Goal: Task Accomplishment & Management: Complete application form

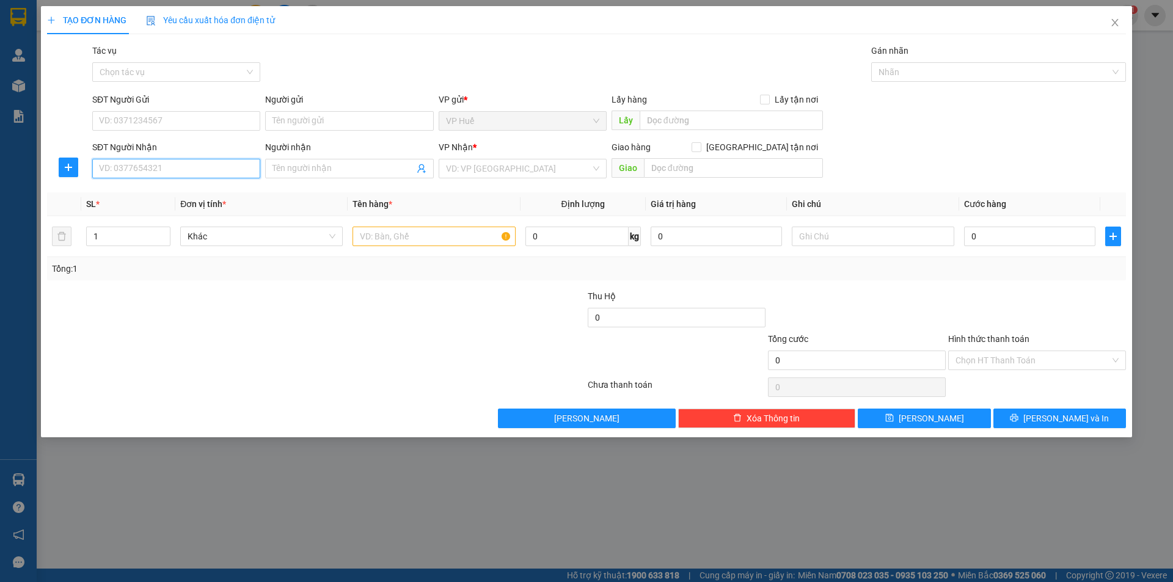
click at [204, 167] on input "SĐT Người Nhận" at bounding box center [176, 169] width 168 height 20
click at [211, 109] on div "SĐT Người Gửi" at bounding box center [176, 102] width 168 height 18
drag, startPoint x: 211, startPoint y: 114, endPoint x: 220, endPoint y: 119, distance: 9.9
click at [212, 115] on input "SĐT Người Gửi" at bounding box center [176, 121] width 168 height 20
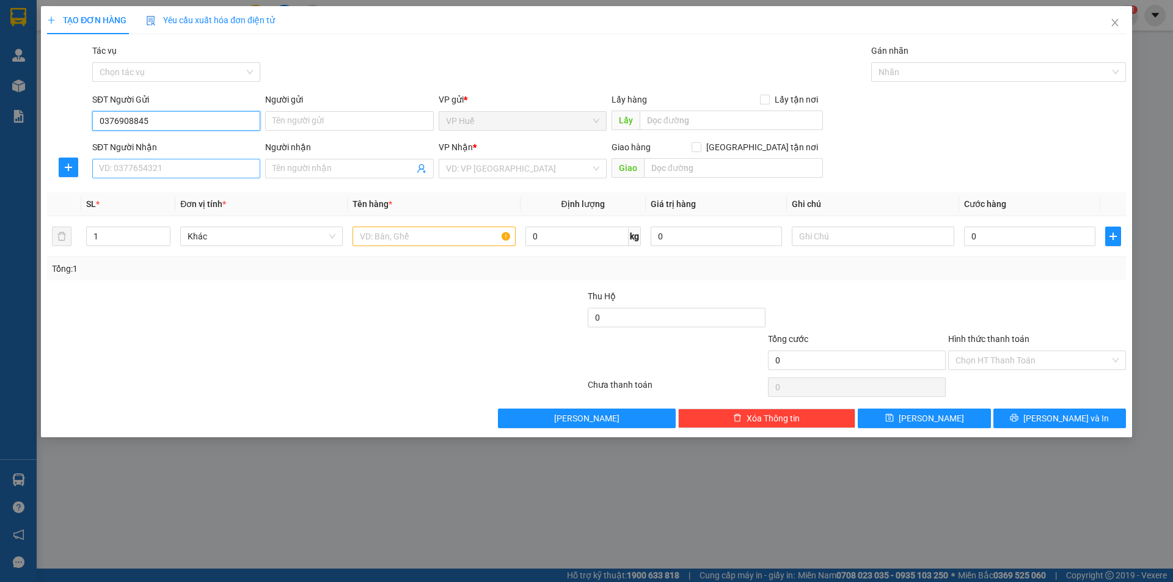
type input "0376908845"
click at [229, 163] on input "SĐT Người Nhận" at bounding box center [176, 169] width 168 height 20
click at [232, 167] on input "SĐT Người Nhận" at bounding box center [176, 169] width 168 height 20
click at [774, 117] on input "text" at bounding box center [731, 121] width 183 height 20
type input "VP HUẾ"
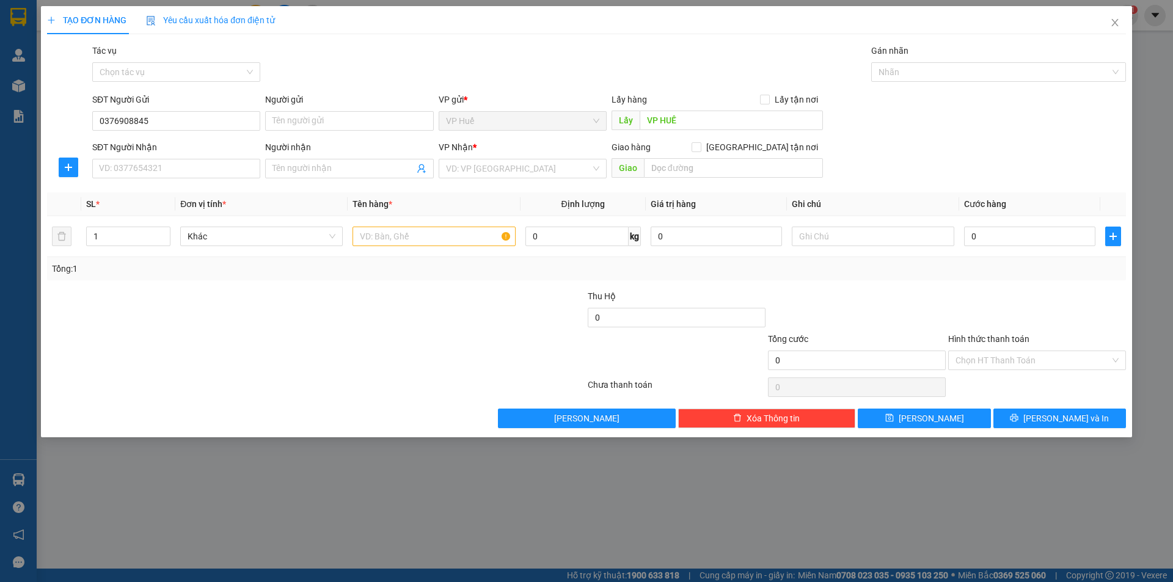
click at [150, 181] on div "SĐT Người Nhận VD: 0377654321" at bounding box center [176, 162] width 168 height 43
click at [169, 161] on input "SĐT Người Nhận" at bounding box center [176, 169] width 168 height 20
click at [218, 162] on input "SĐT Người Nhận" at bounding box center [176, 169] width 168 height 20
click at [232, 165] on input "SĐT Người Nhận" at bounding box center [176, 169] width 168 height 20
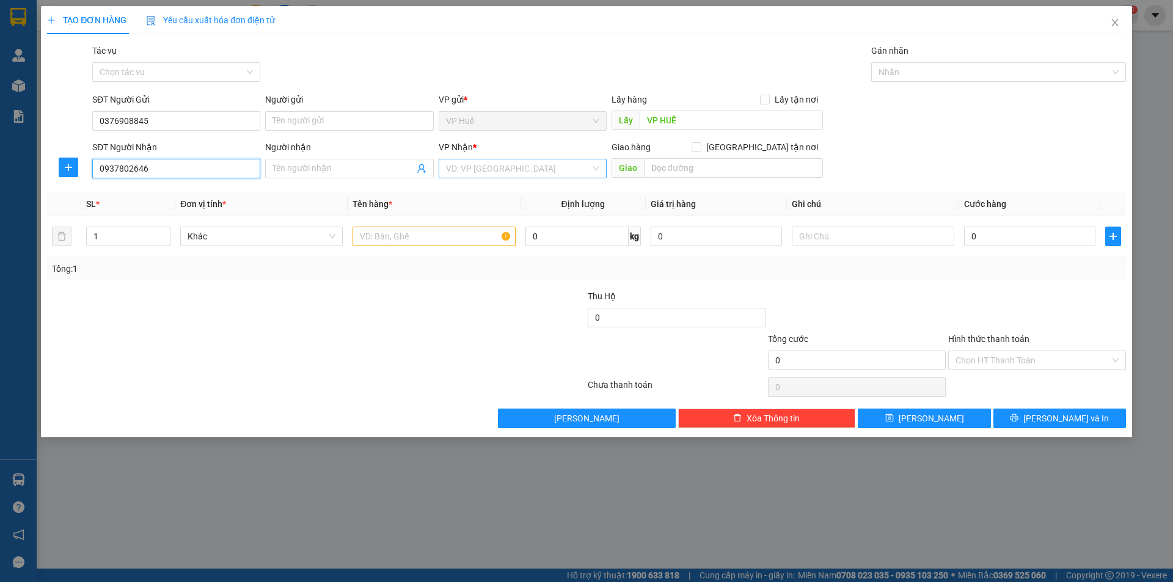
type input "0937802646"
click at [502, 174] on input "search" at bounding box center [518, 169] width 145 height 18
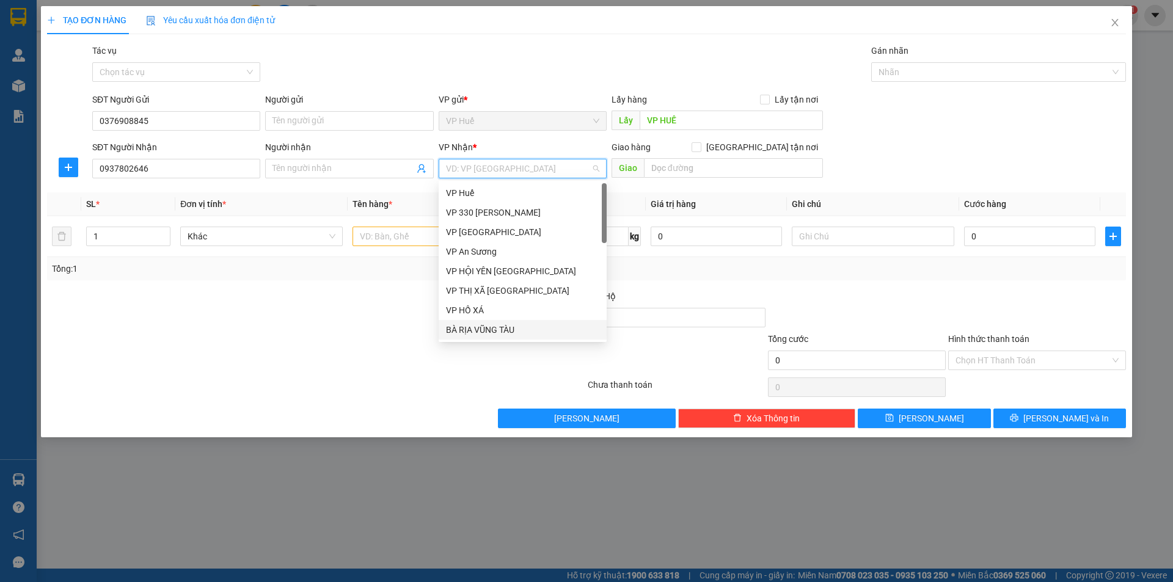
click at [518, 331] on div "BÀ RỊA VŨNG TÀU" at bounding box center [522, 329] width 153 height 13
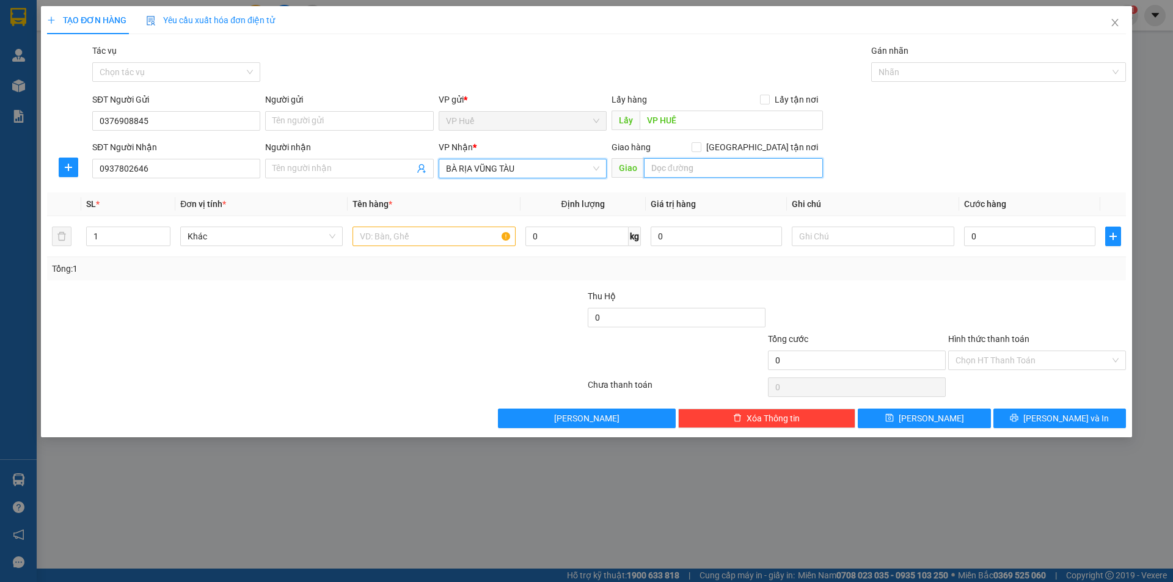
click at [732, 158] on input "text" at bounding box center [733, 168] width 179 height 20
click at [431, 237] on input "text" at bounding box center [434, 237] width 163 height 20
type input "1"
click at [735, 168] on input "text" at bounding box center [733, 168] width 179 height 20
type input "2 CON RỒNG LONG ĐIỀN, [GEOGRAPHIC_DATA]"
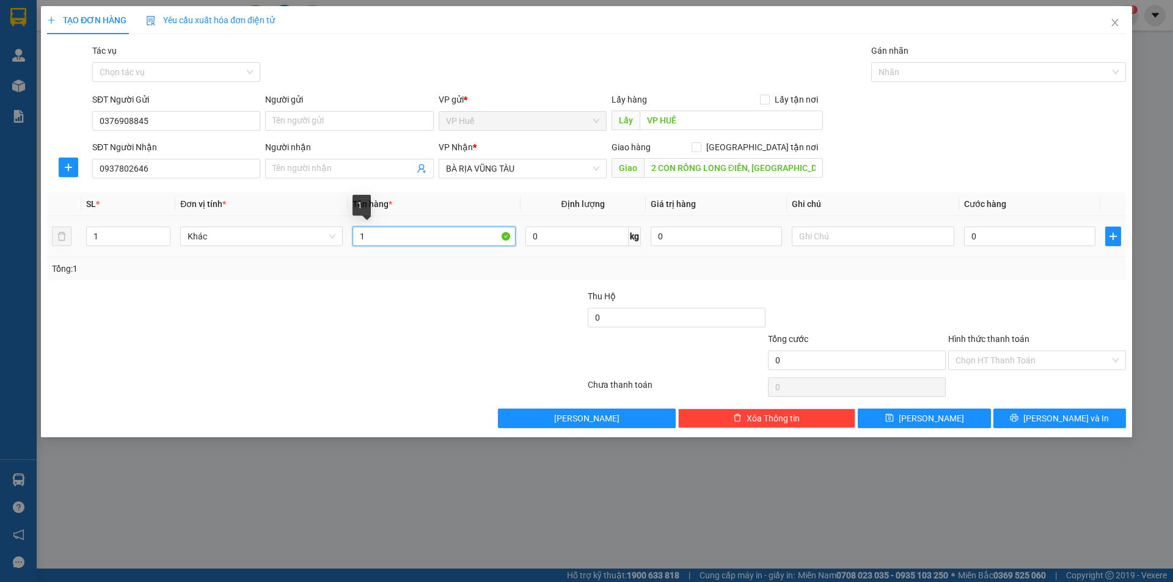
click at [378, 243] on input "1" at bounding box center [434, 237] width 163 height 20
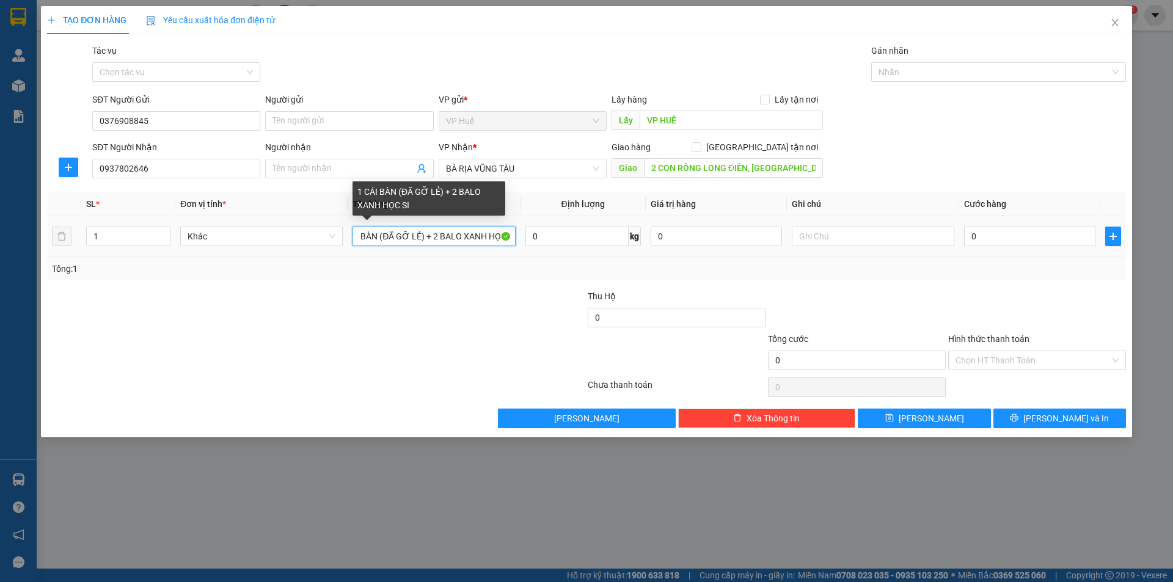
scroll to position [0, 41]
type input "1 CÁI BÀN (ĐÃ GỠ LẺ) + 2 BALO XANH HỌC SINH"
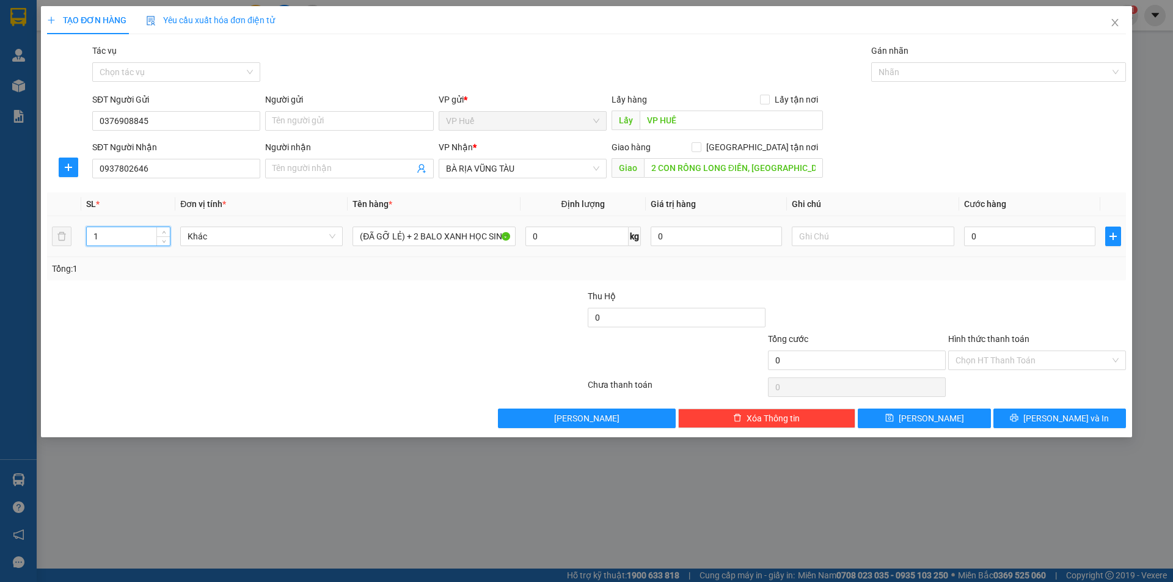
scroll to position [0, 0]
drag, startPoint x: 96, startPoint y: 227, endPoint x: 72, endPoint y: 226, distance: 24.5
click at [72, 226] on tr "1 Khác 1 CÁI BÀN (ĐÃ GỠ LẺ) + 2 BALO XANH HỌC SINH 0 kg 0 0" at bounding box center [586, 236] width 1079 height 41
type input "3"
drag, startPoint x: 1056, startPoint y: 230, endPoint x: 1052, endPoint y: 238, distance: 8.5
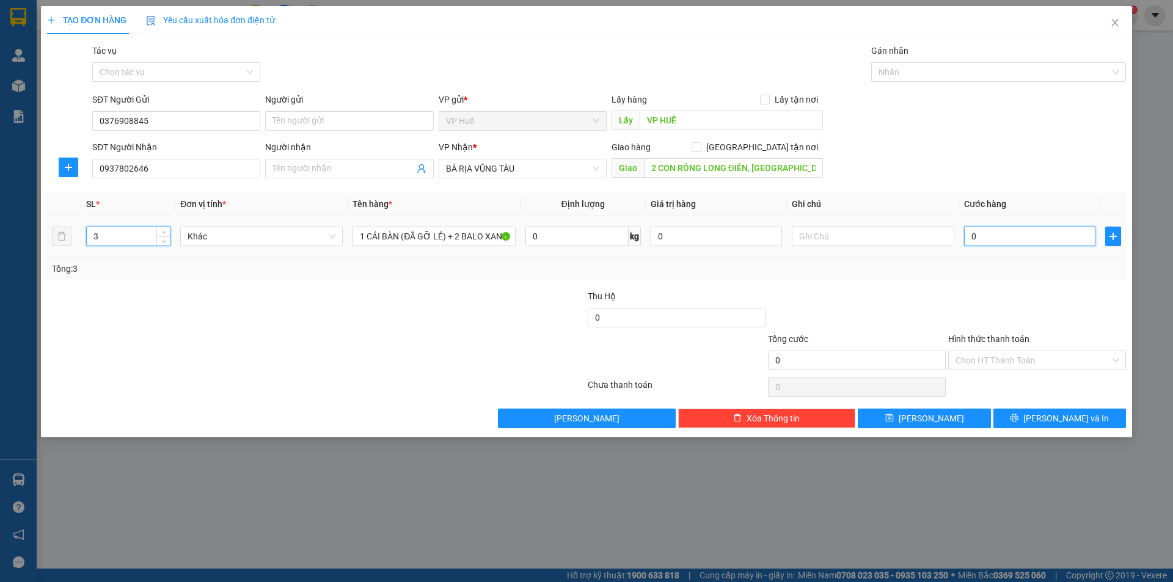
click at [1056, 231] on input "0" at bounding box center [1029, 237] width 131 height 20
type input "3"
type input "30"
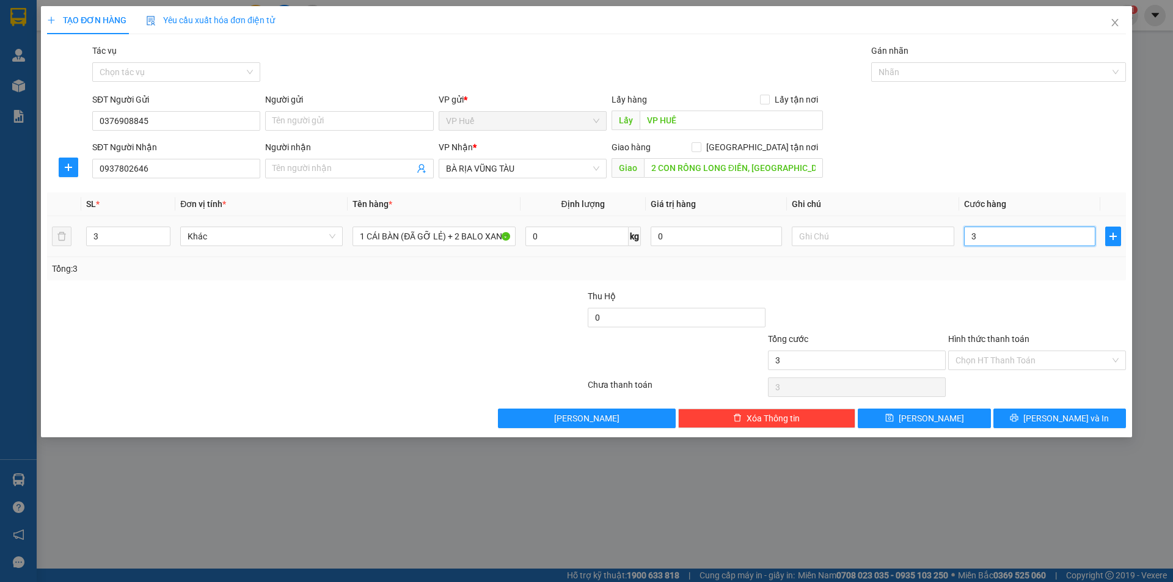
type input "30"
type input "300"
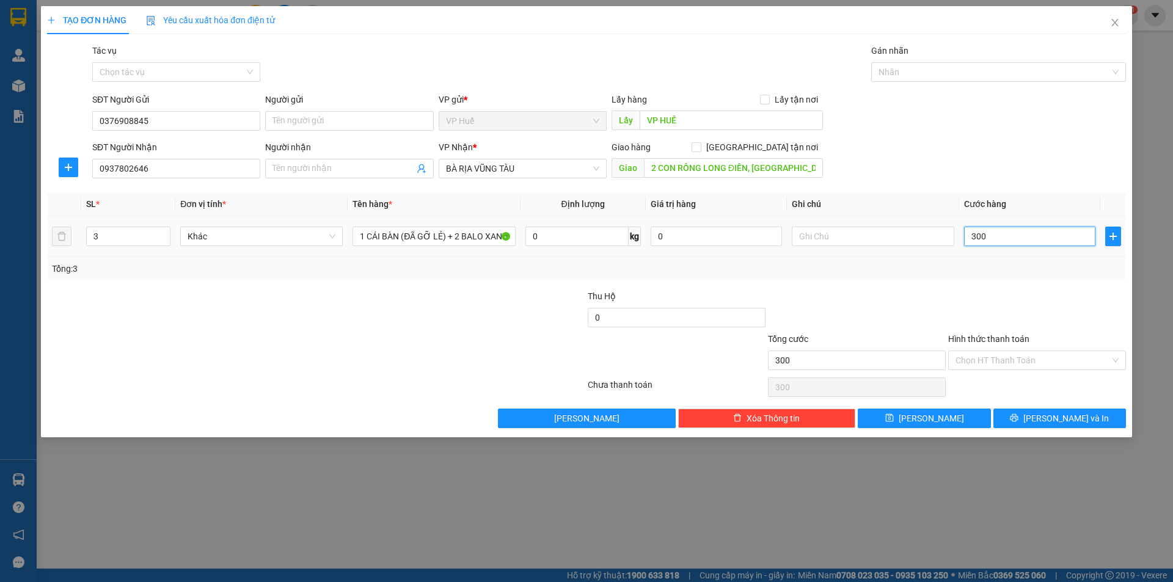
type input "3.000"
type input "30.000"
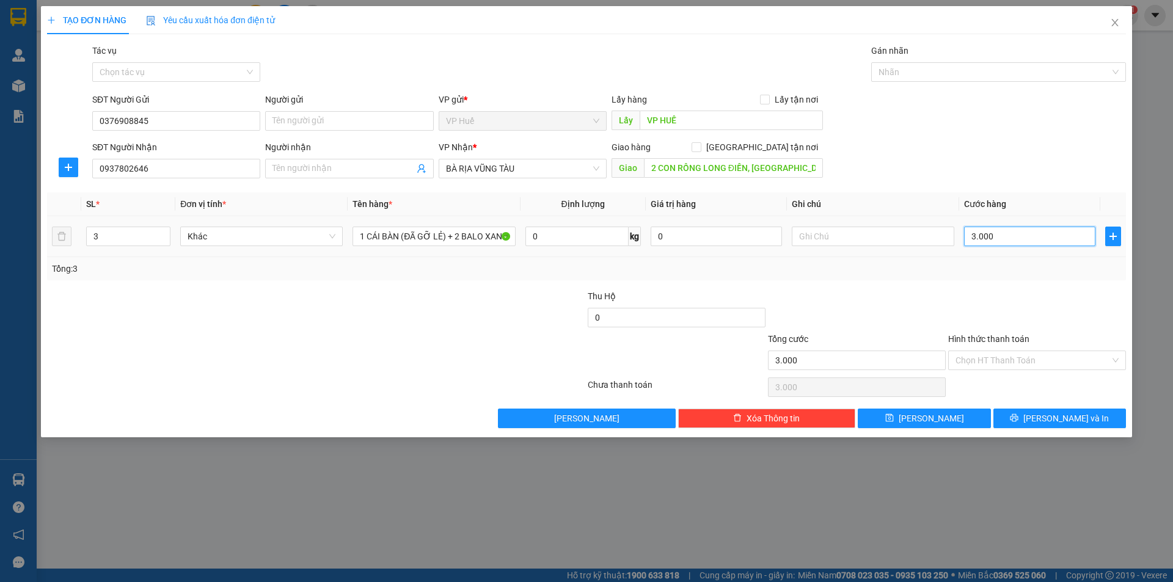
type input "30.000"
type input "300.000"
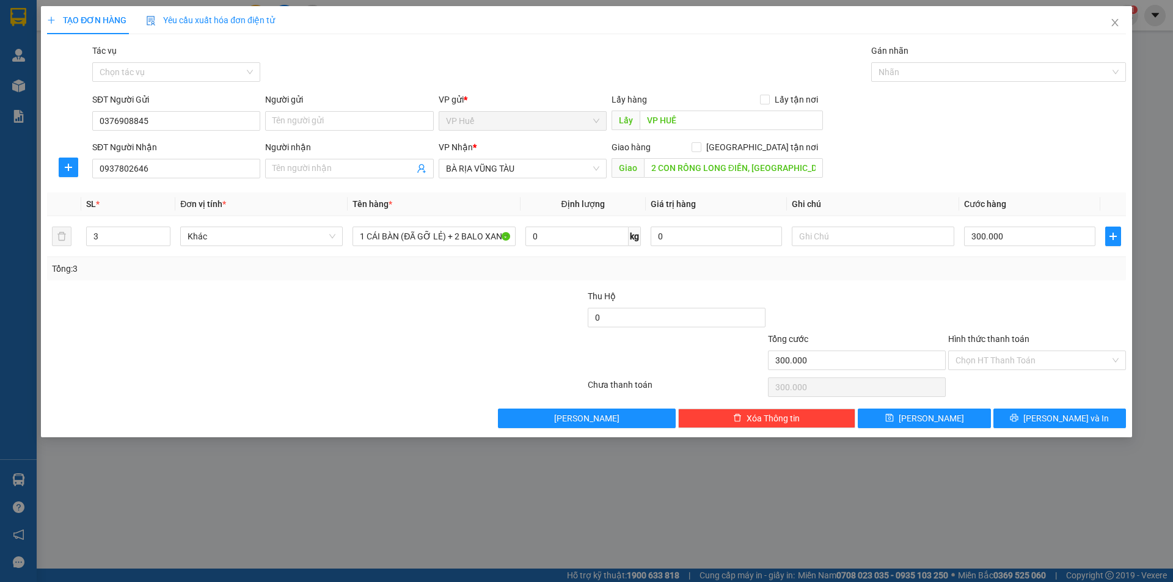
click at [1003, 279] on div "Tổng: 3" at bounding box center [586, 268] width 1079 height 23
click at [1016, 361] on input "Hình thức thanh toán" at bounding box center [1033, 360] width 155 height 18
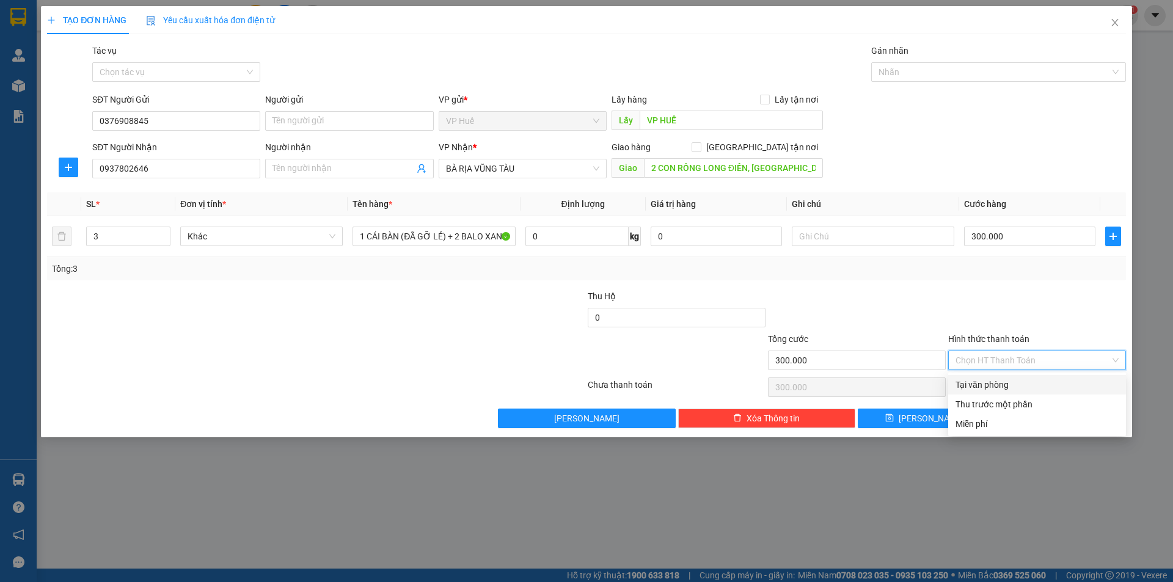
drag, startPoint x: 996, startPoint y: 389, endPoint x: 937, endPoint y: 337, distance: 78.8
click at [996, 387] on div "Tại văn phòng" at bounding box center [1037, 384] width 163 height 13
type input "0"
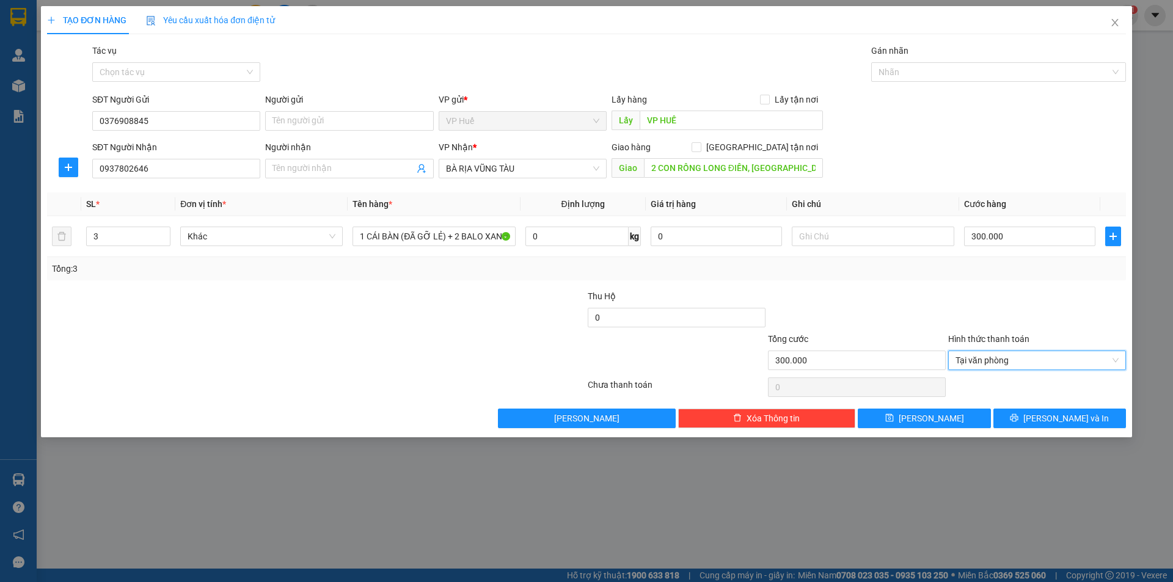
click at [927, 320] on div at bounding box center [857, 311] width 180 height 43
click at [849, 307] on div at bounding box center [857, 311] width 180 height 43
click at [846, 273] on div "Tổng: 3" at bounding box center [586, 268] width 1069 height 13
click at [1068, 420] on span "[PERSON_NAME] và In" at bounding box center [1067, 418] width 86 height 13
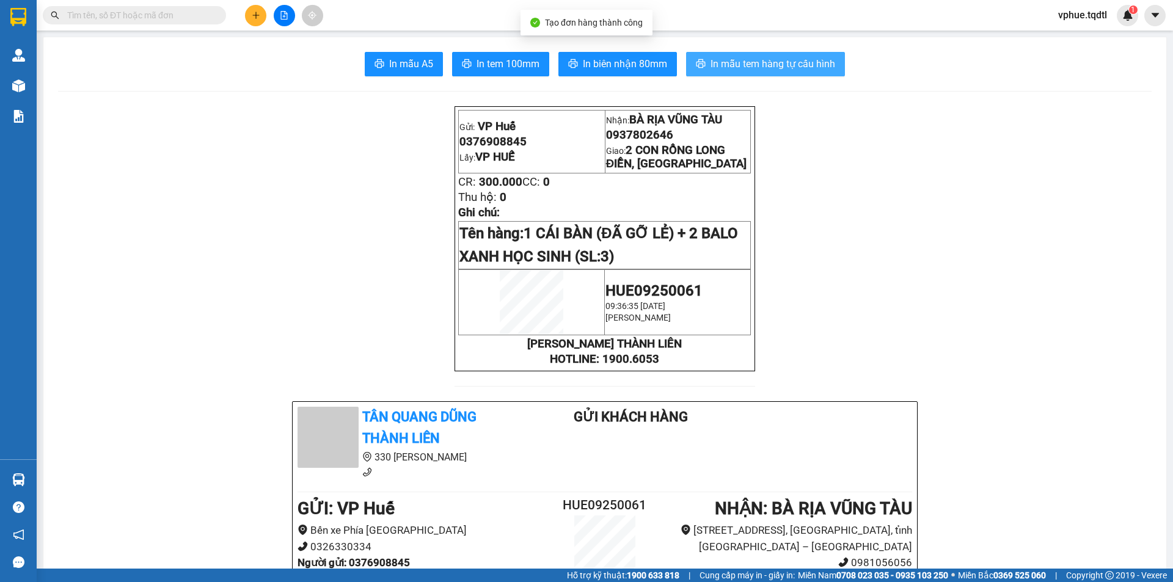
click at [785, 67] on span "In mẫu tem hàng tự cấu hình" at bounding box center [773, 63] width 125 height 15
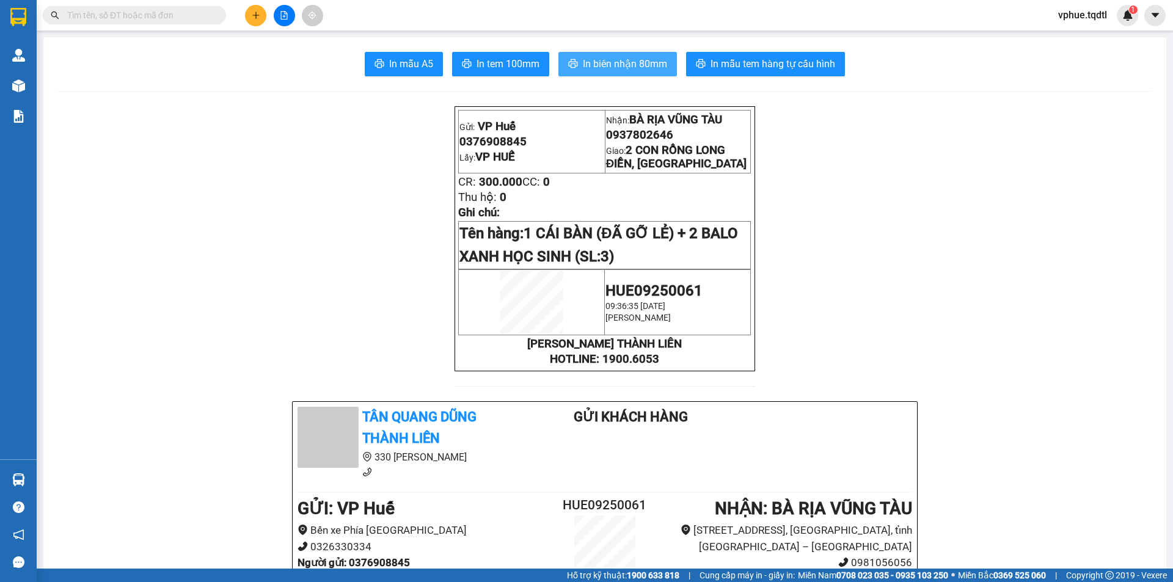
drag, startPoint x: 606, startPoint y: 65, endPoint x: 805, endPoint y: 21, distance: 203.9
click at [609, 65] on span "In biên nhận 80mm" at bounding box center [625, 63] width 84 height 15
click at [628, 140] on span "0937802646" at bounding box center [639, 134] width 67 height 13
click at [629, 140] on span "0937802646" at bounding box center [639, 134] width 67 height 13
copy span "0937802646"
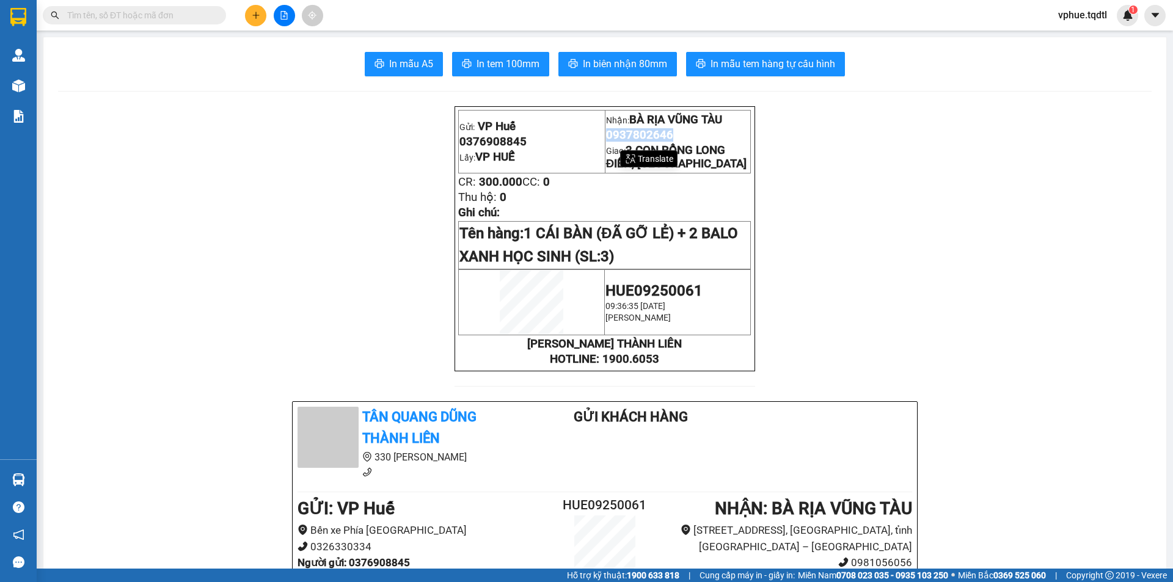
click at [259, 17] on icon "plus" at bounding box center [256, 15] width 9 height 9
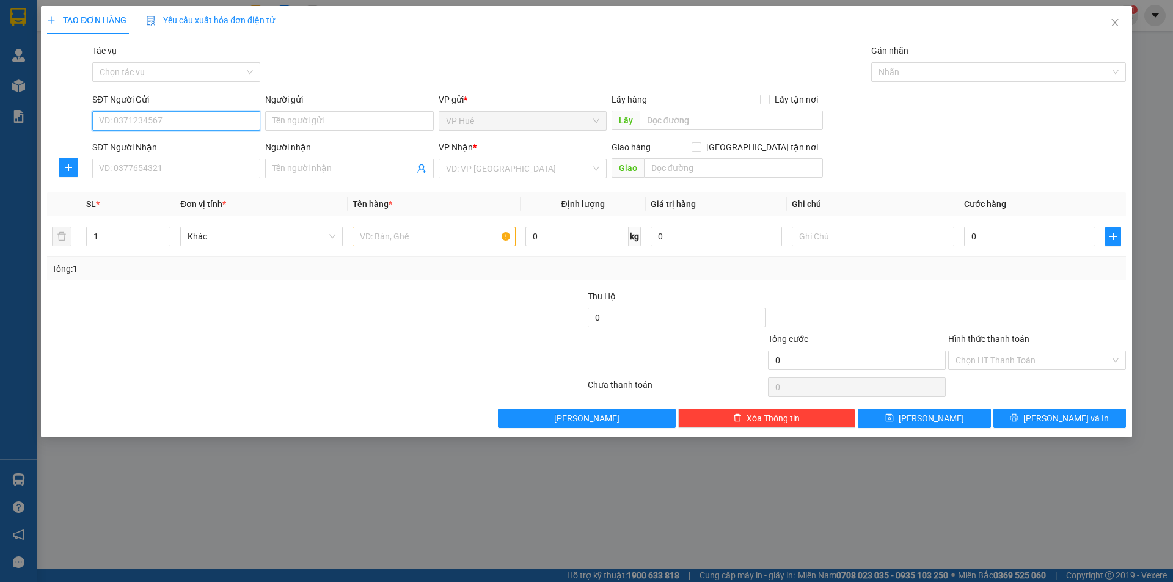
click at [232, 120] on input "SĐT Người Gửi" at bounding box center [176, 121] width 168 height 20
type input "0947548415"
click at [219, 166] on input "SĐT Người Nhận" at bounding box center [176, 169] width 168 height 20
type input "0858645738"
click at [668, 123] on input "text" at bounding box center [731, 121] width 183 height 20
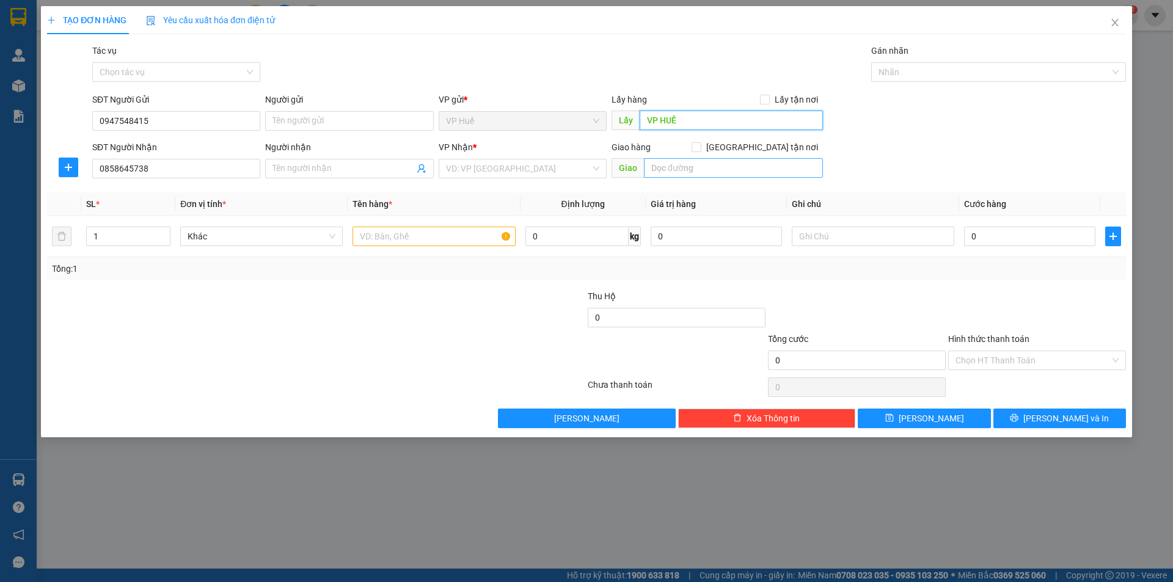
type input "VP HUẾ"
click at [695, 175] on input "text" at bounding box center [733, 168] width 179 height 20
click at [372, 171] on input "Người nhận" at bounding box center [343, 168] width 141 height 13
type input "[PERSON_NAME]"
click at [689, 167] on input "text" at bounding box center [733, 168] width 179 height 20
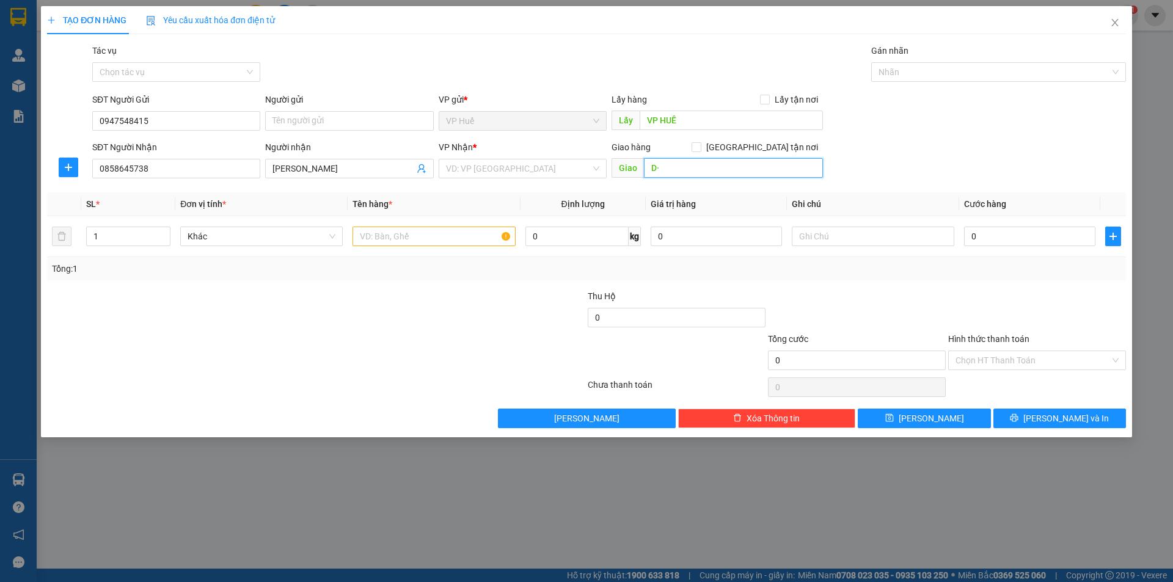
type input "D"
type input "Đ"
type input "D"
type input "Đường 30/4 [PERSON_NAME]"
click at [392, 236] on input "text" at bounding box center [434, 237] width 163 height 20
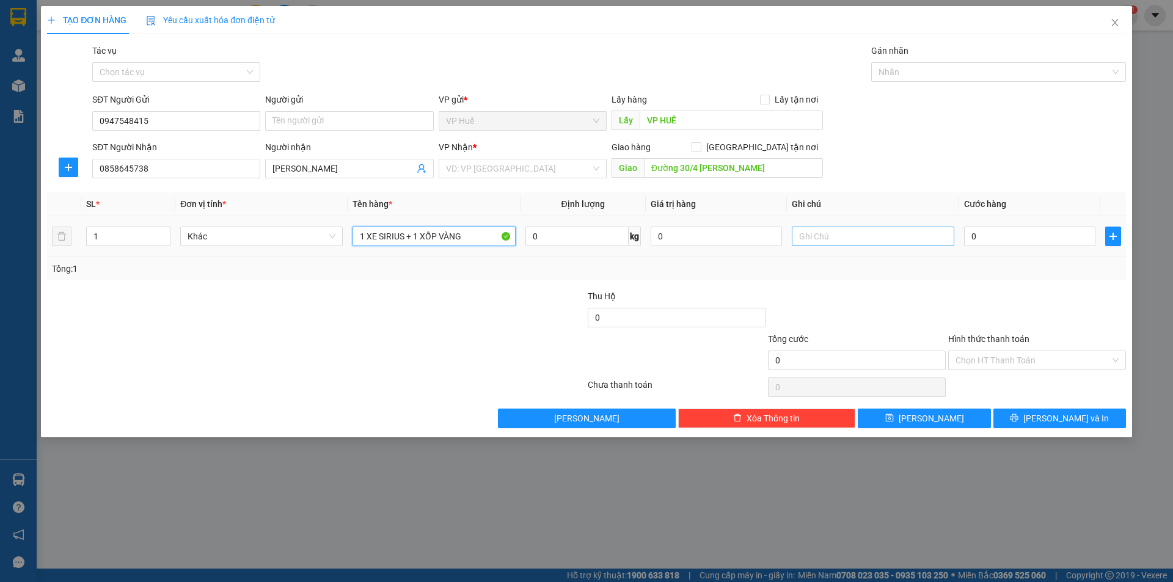
type input "1 XE SIRIUS + 1 XỐP VÀNG"
click at [876, 232] on input "text" at bounding box center [873, 237] width 163 height 20
type input "0"
type input "BIỂN XE: 004.26"
type input "8"
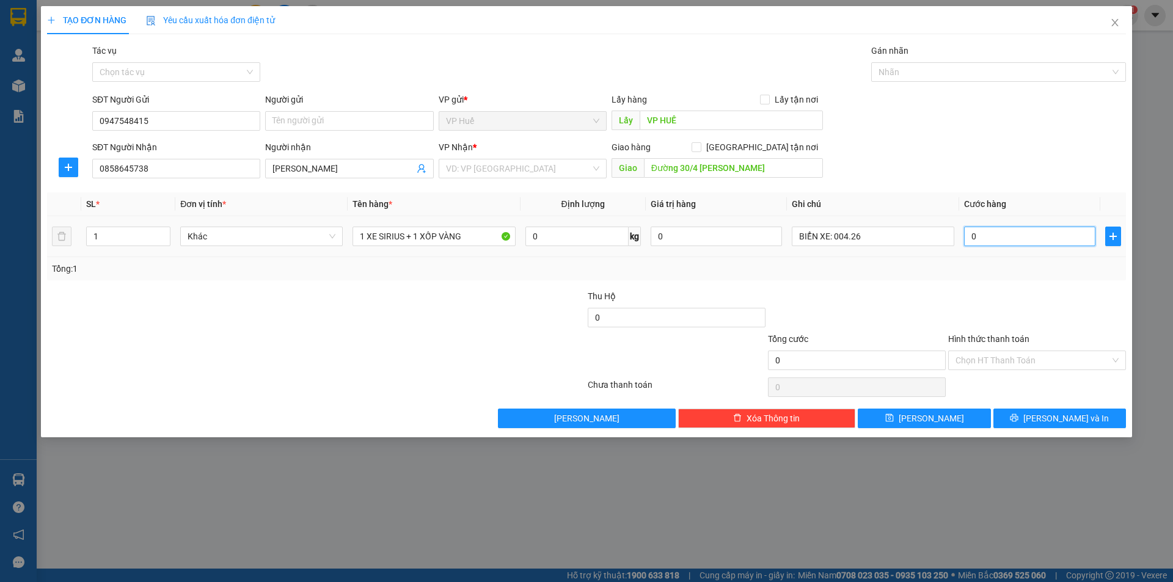
type input "8"
type input "85"
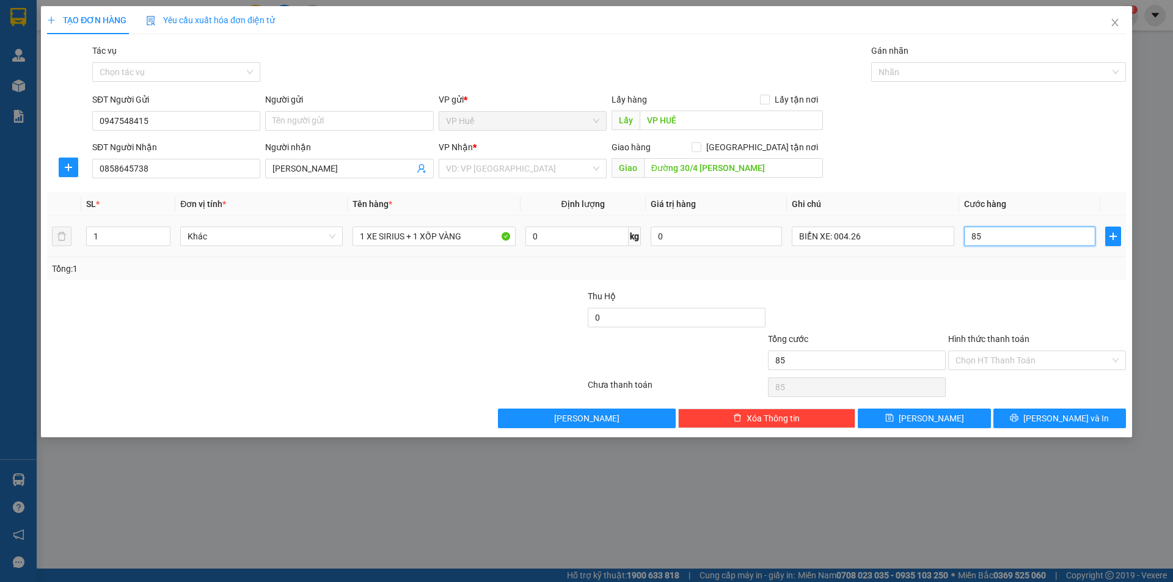
type input "850"
type input "8.500"
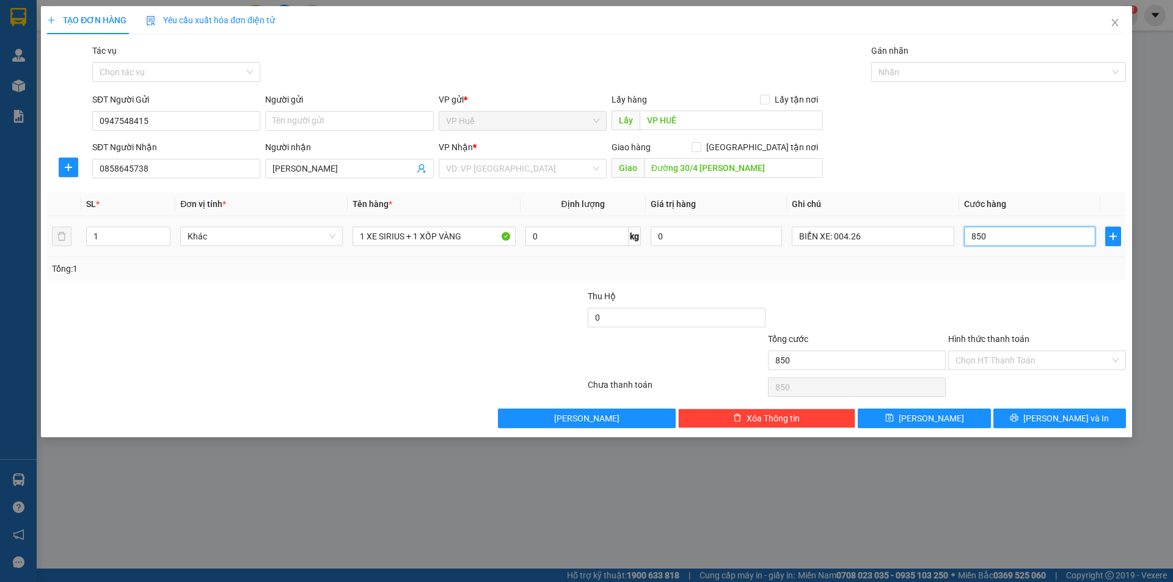
type input "8.500"
type input "85.000"
type input "850.000"
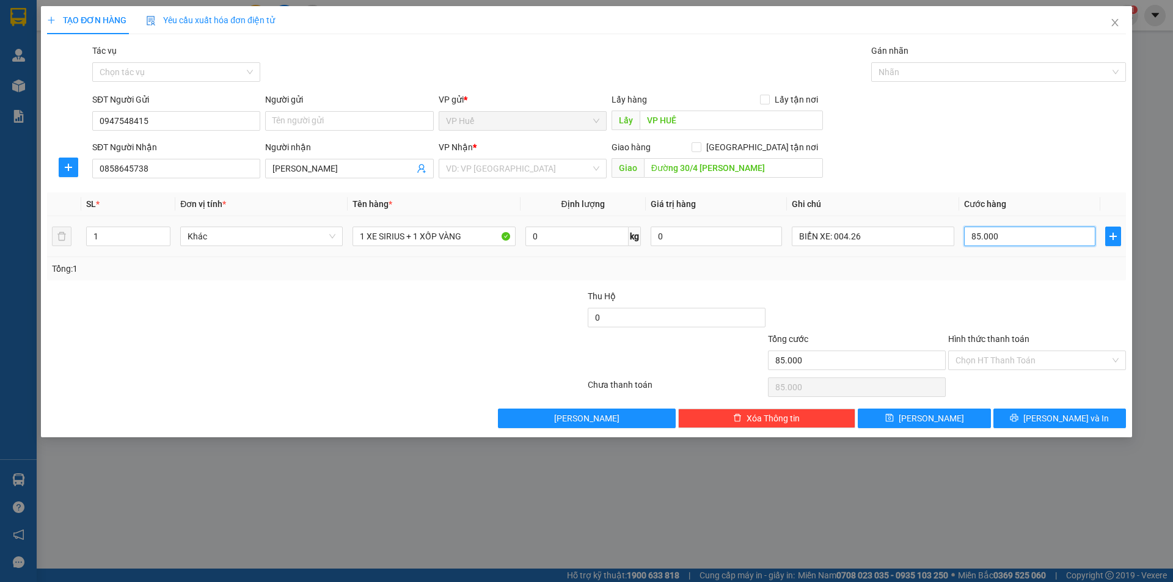
type input "850.000"
click at [478, 339] on div at bounding box center [496, 353] width 180 height 43
drag, startPoint x: 488, startPoint y: 179, endPoint x: 470, endPoint y: 229, distance: 53.2
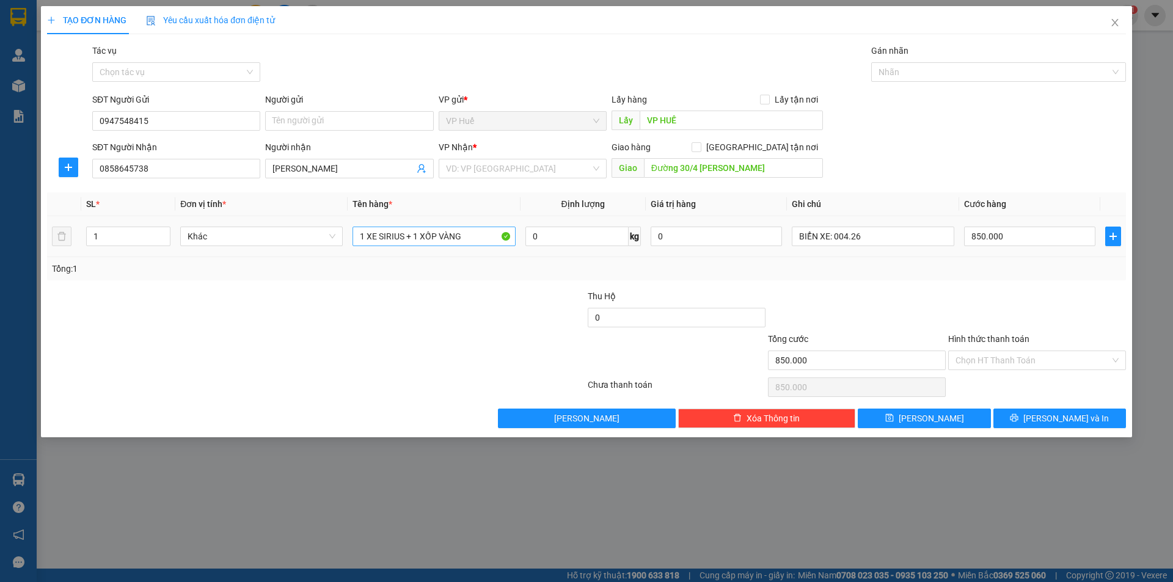
click at [488, 179] on div "VP Nhận * VD: VP [GEOGRAPHIC_DATA]" at bounding box center [523, 162] width 168 height 43
click at [540, 167] on input "search" at bounding box center [518, 169] width 145 height 18
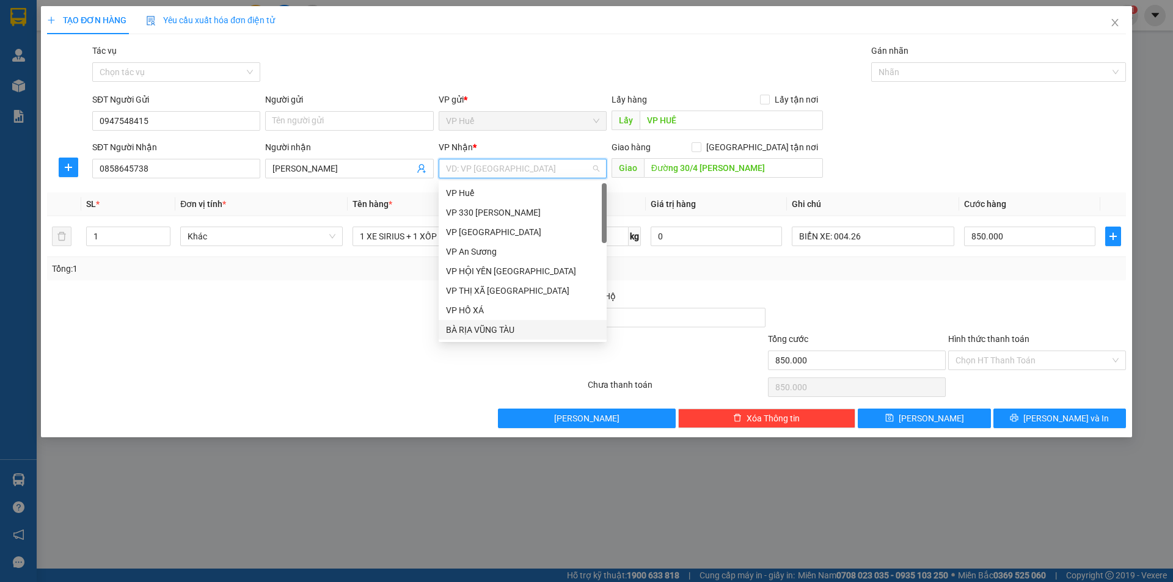
click at [505, 323] on div "BÀ RỊA VŨNG TÀU" at bounding box center [523, 330] width 168 height 20
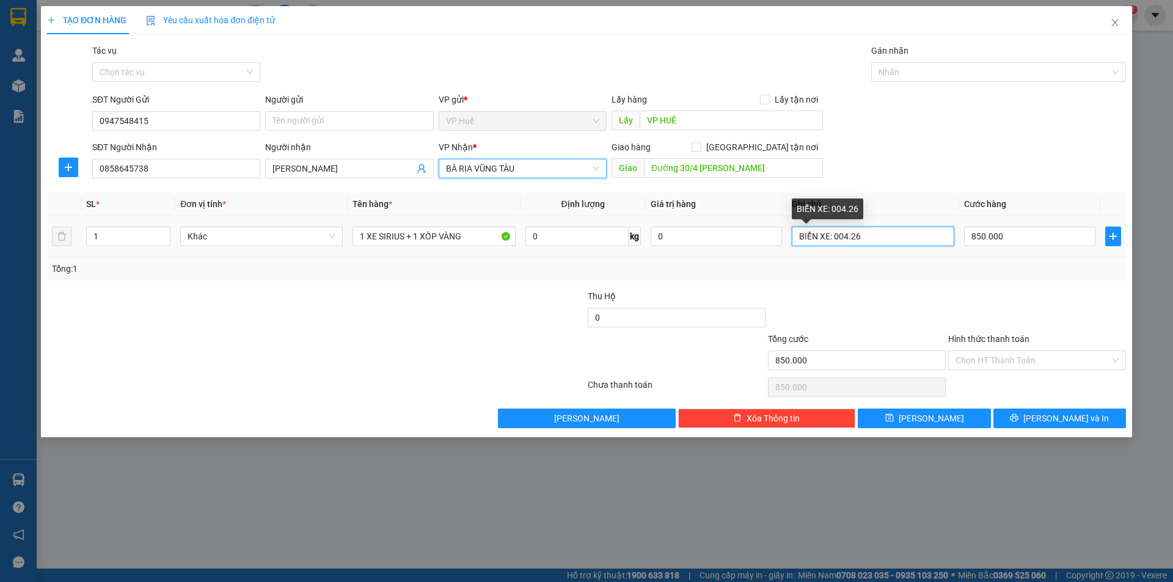
click at [815, 237] on input "BIỂN XE: 004.26" at bounding box center [873, 237] width 163 height 20
type input "BIỂN SỐ XE: 004.26"
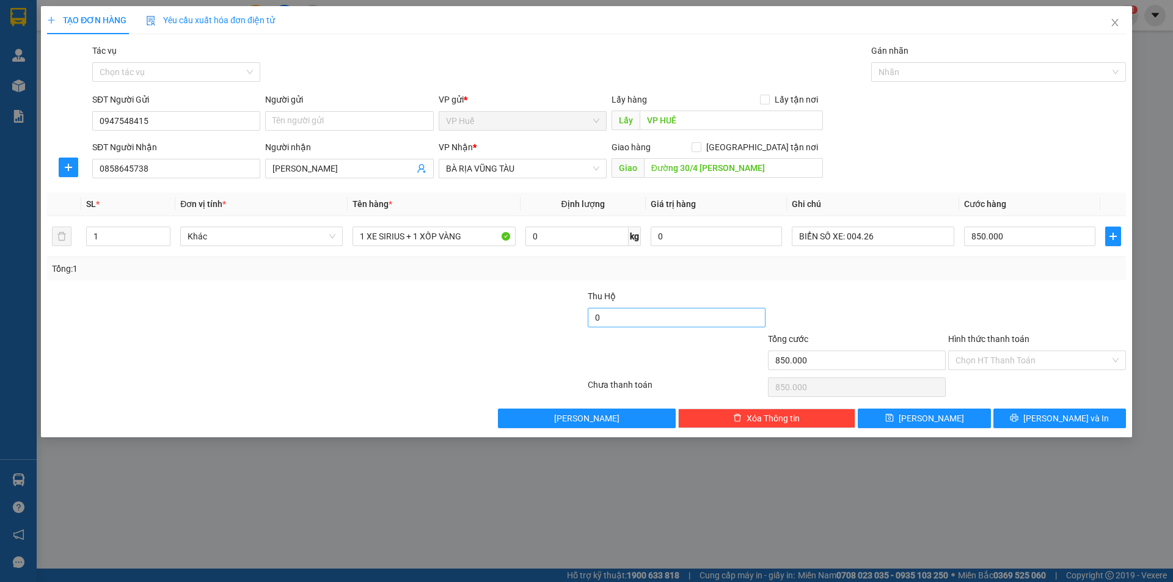
drag, startPoint x: 374, startPoint y: 306, endPoint x: 731, endPoint y: 311, distance: 356.9
click at [380, 307] on div at bounding box center [226, 311] width 361 height 43
click at [1069, 421] on span "[PERSON_NAME] và In" at bounding box center [1067, 418] width 86 height 13
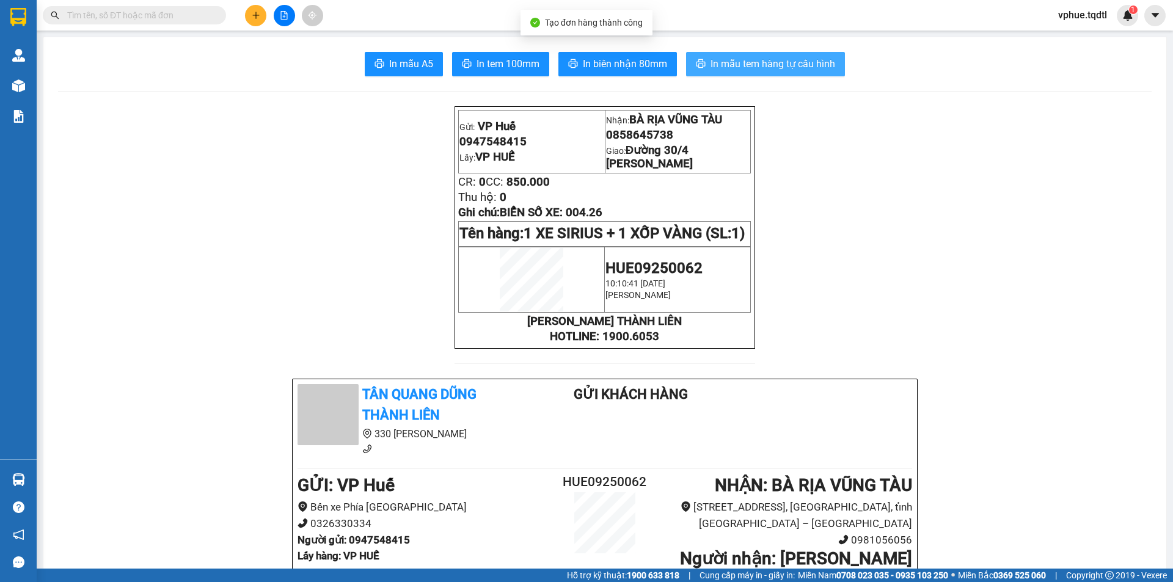
click at [768, 63] on span "In mẫu tem hàng tự cấu hình" at bounding box center [773, 63] width 125 height 15
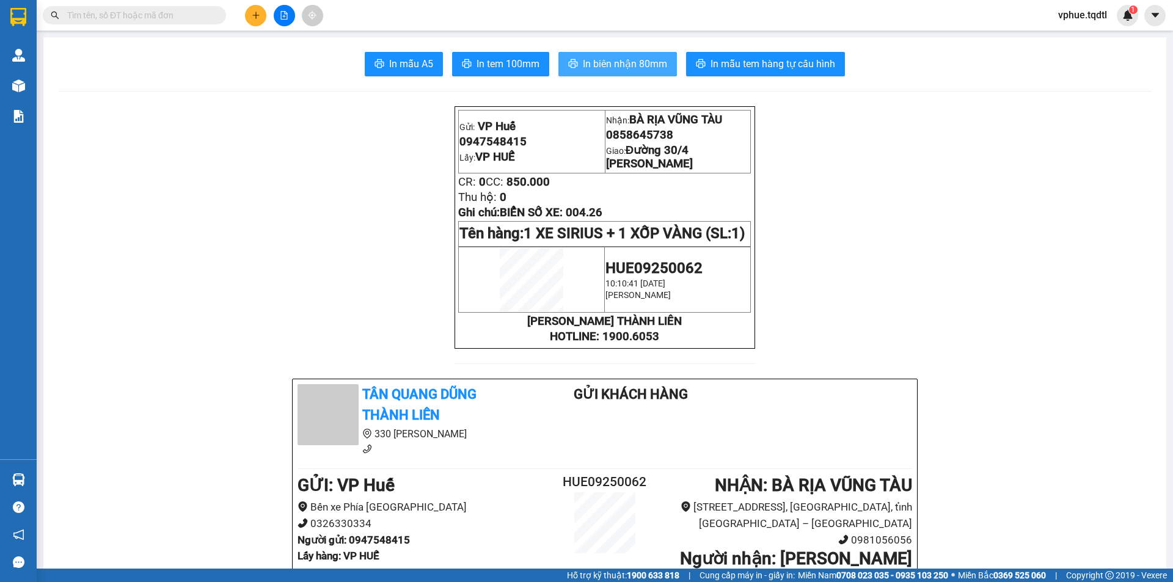
click at [590, 72] on span "In biên nhận 80mm" at bounding box center [625, 63] width 84 height 15
click at [257, 8] on button at bounding box center [255, 15] width 21 height 21
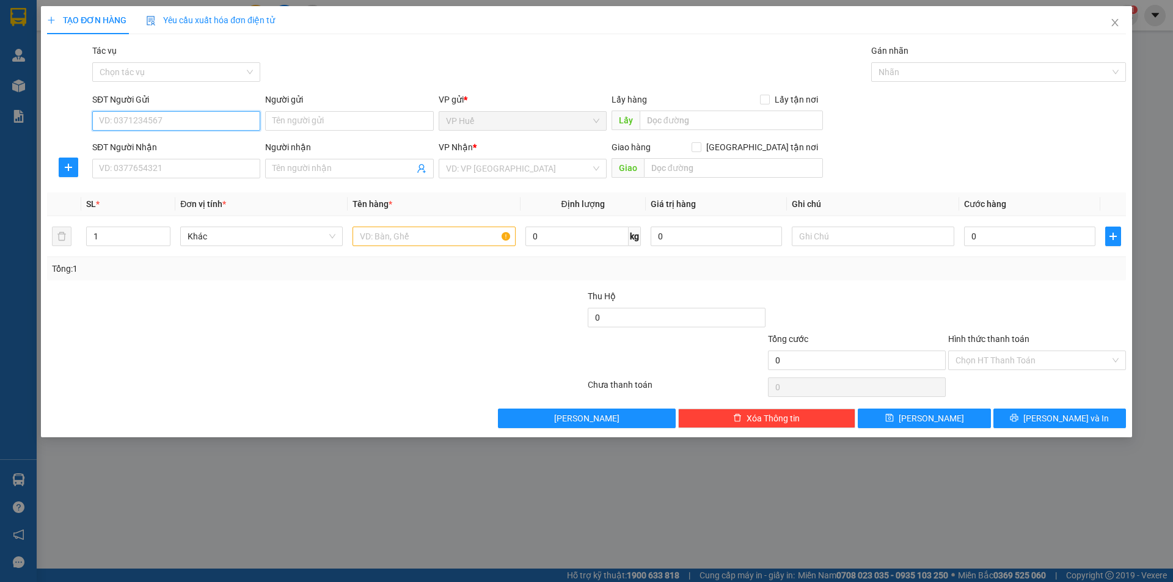
click at [200, 119] on input "SĐT Người Gửi" at bounding box center [176, 121] width 168 height 20
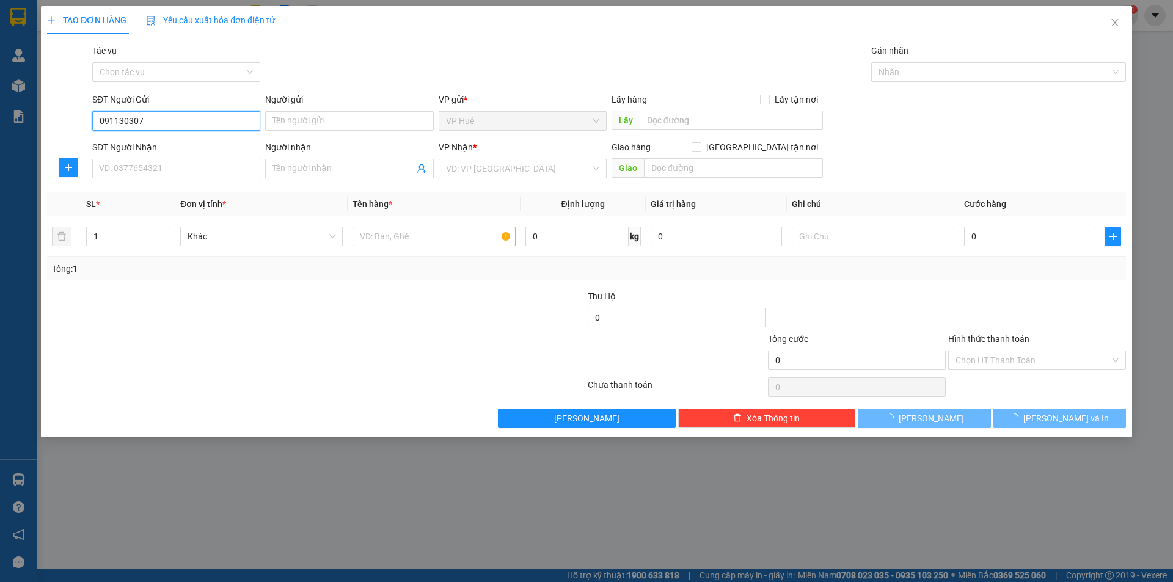
type input "0911303079"
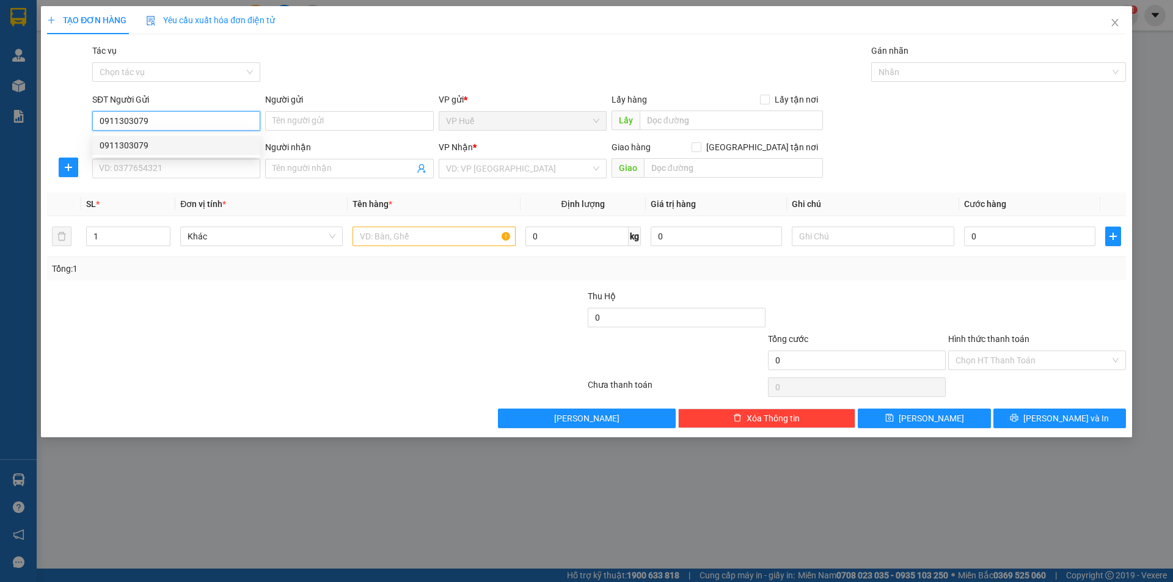
click at [182, 153] on div "0911303079" at bounding box center [176, 146] width 168 height 20
type input "VP HUẾ"
type input "0367252289"
type input "ngã ba tứ quý, lộc an, lâm đồng"
type input "150.000"
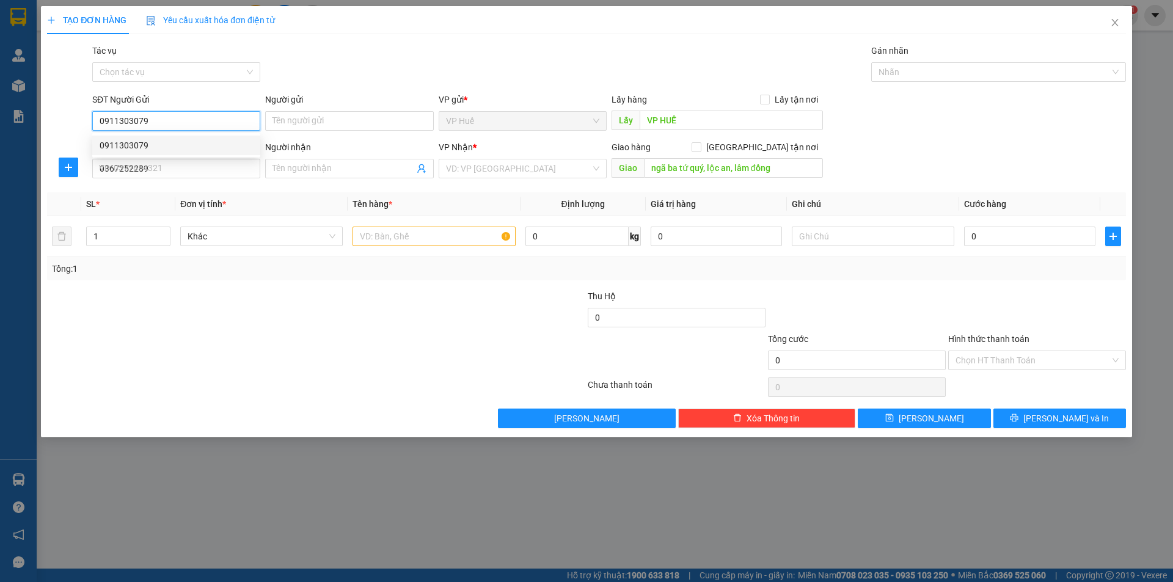
type input "150.000"
type input "0911303079"
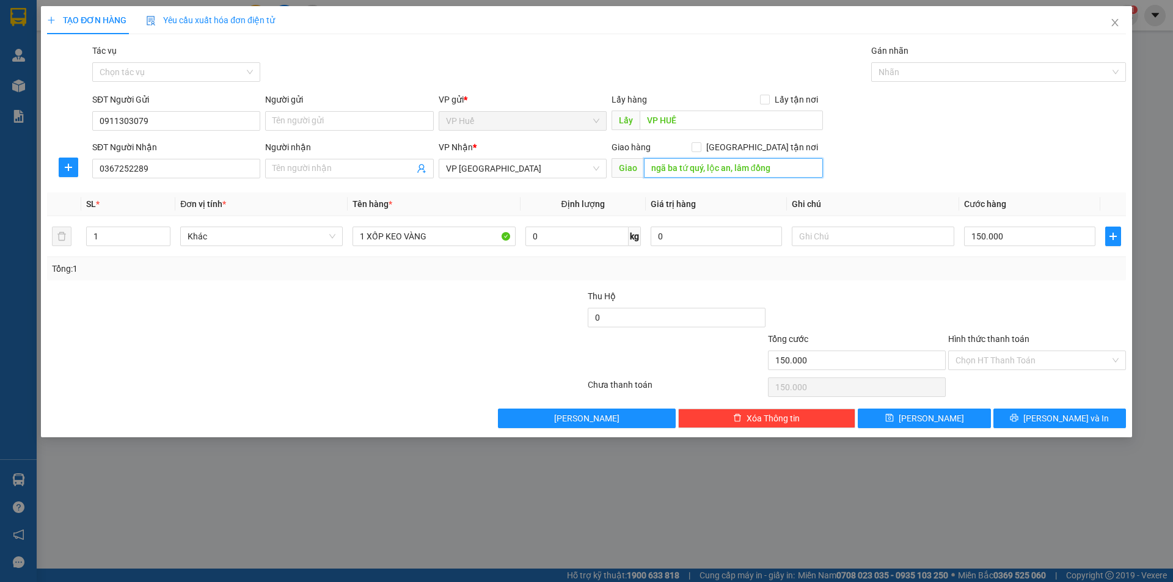
click at [695, 169] on input "ngã ba tứ quý, lộc an, lâm đồng" at bounding box center [733, 168] width 179 height 20
click at [746, 167] on input "ngã ba tứ quý, lộc an, lâm đồng" at bounding box center [733, 168] width 179 height 20
click at [1000, 229] on input "150.000" at bounding box center [1029, 237] width 131 height 20
click at [455, 251] on td "1 XỐP KEO VÀNG" at bounding box center [434, 236] width 172 height 41
click at [449, 240] on input "1 XỐP KEO VÀNG" at bounding box center [434, 237] width 163 height 20
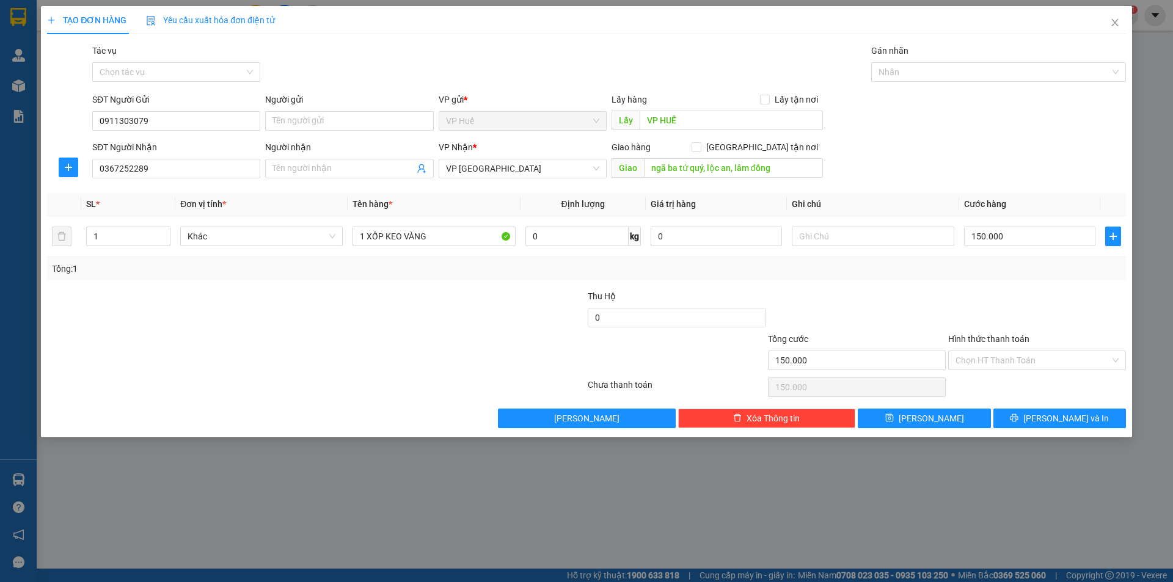
click at [1034, 314] on div at bounding box center [1037, 311] width 180 height 43
click at [1090, 413] on button "[PERSON_NAME] và In" at bounding box center [1060, 419] width 133 height 20
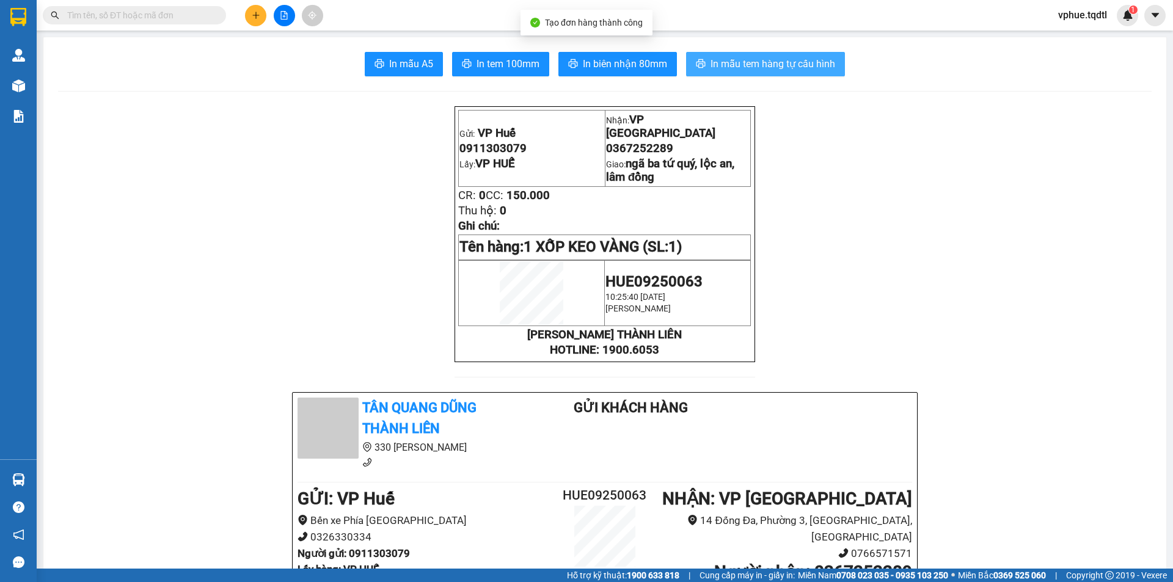
click at [728, 59] on span "In mẫu tem hàng tự cấu hình" at bounding box center [773, 63] width 125 height 15
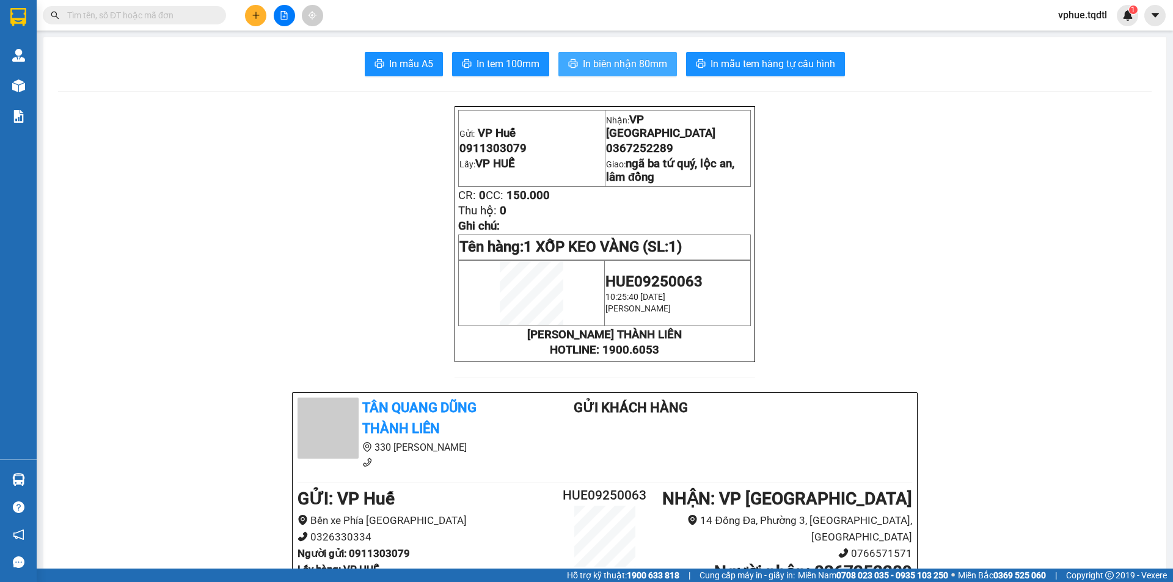
click at [638, 70] on span "In biên nhận 80mm" at bounding box center [625, 63] width 84 height 15
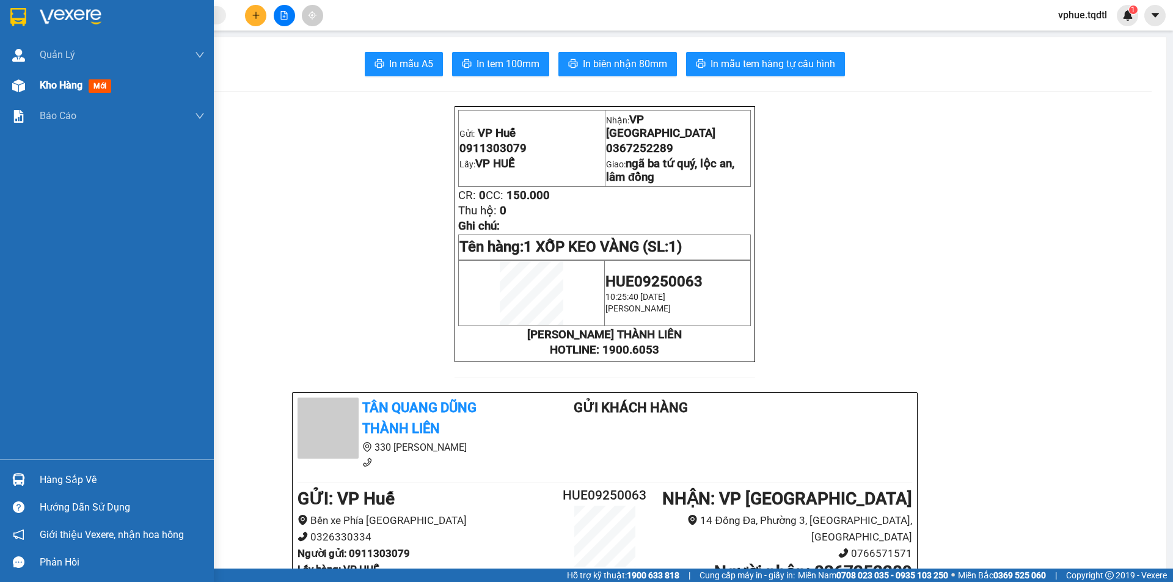
click at [34, 90] on div "Kho hàng mới" at bounding box center [107, 85] width 214 height 31
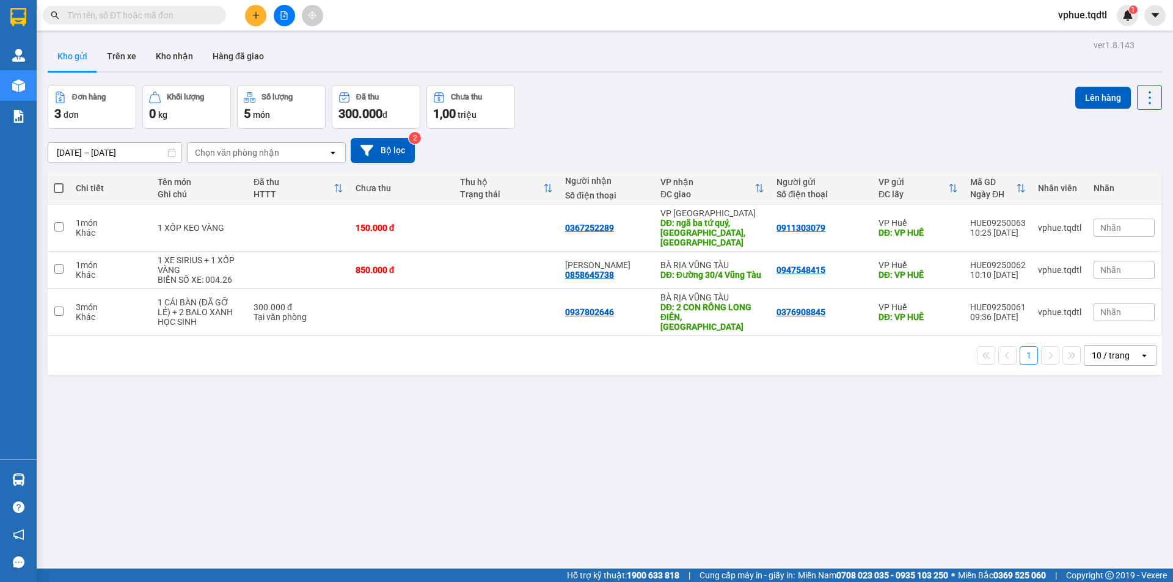
click at [185, 504] on div "ver 1.8.143 Kho gửi Trên xe Kho nhận Hàng đã giao Đơn hàng 3 đơn Khối lượng 0 k…" at bounding box center [605, 328] width 1124 height 582
click at [310, 428] on div "ver 1.8.143 Kho gửi Trên xe Kho nhận Hàng đã giao Đơn hàng 3 đơn Khối lượng 0 k…" at bounding box center [605, 328] width 1124 height 582
drag, startPoint x: 561, startPoint y: 301, endPoint x: 622, endPoint y: 303, distance: 60.5
click at [622, 303] on tr "3 món Khác 1 CÁI BÀN (ĐÃ GỠ LẺ) + 2 BALO XANH HỌC SINH 300.000 đ Tại văn phòng …" at bounding box center [605, 312] width 1115 height 47
checkbox input "true"
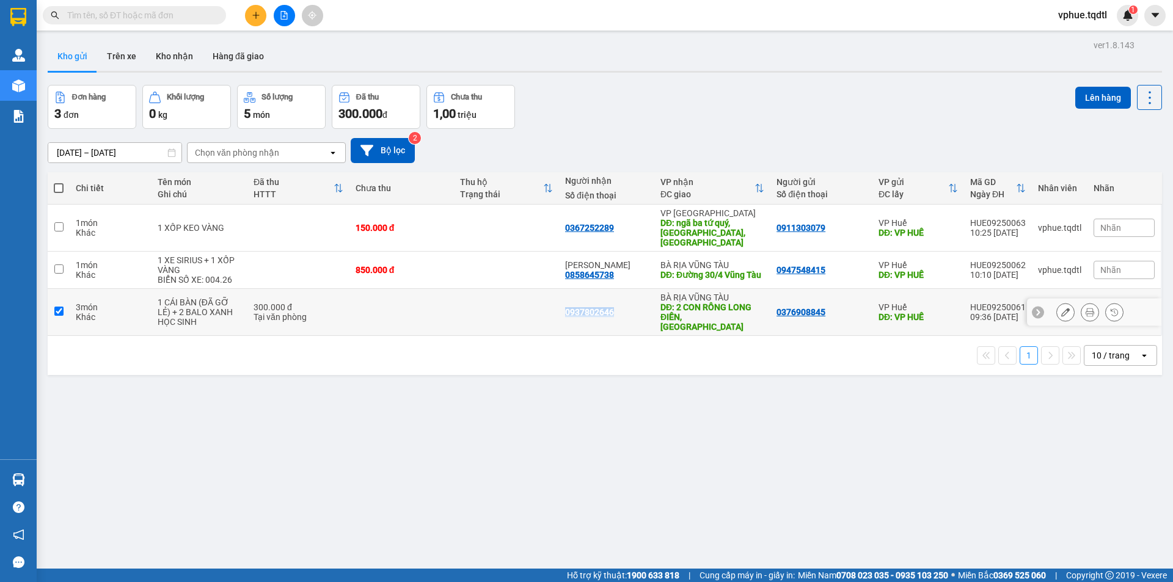
copy div "0937802646"
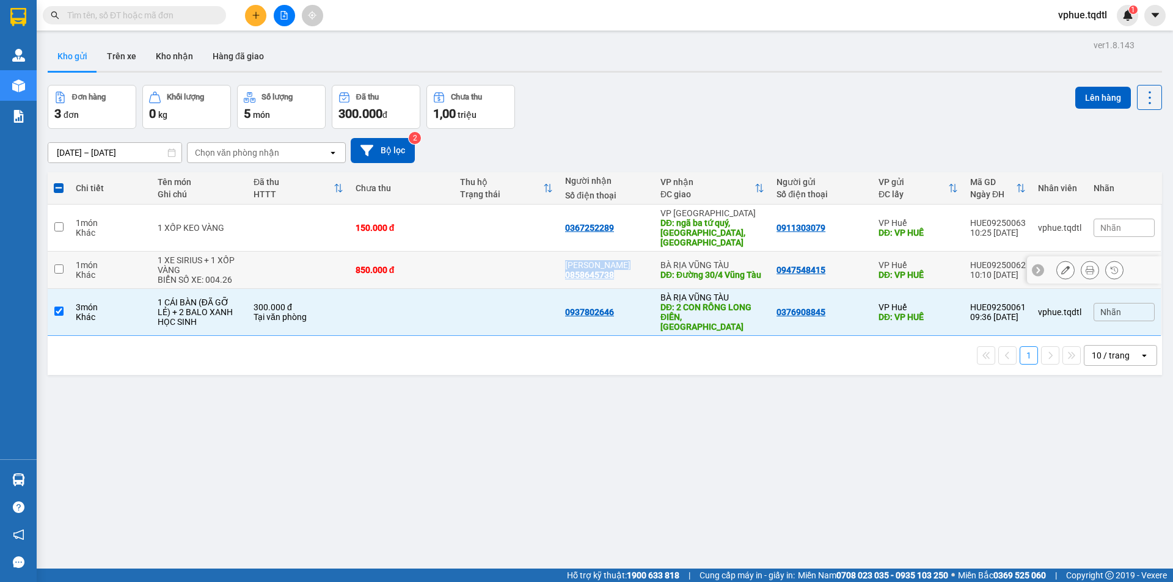
drag, startPoint x: 559, startPoint y: 260, endPoint x: 617, endPoint y: 262, distance: 57.5
click at [617, 262] on tr "1 món Khác 1 XE SIRIUS + 1 XỐP VÀNG BIỂN SỐ XE: 004.26 850.000 đ [GEOGRAPHIC_DA…" at bounding box center [605, 270] width 1115 height 37
checkbox input "true"
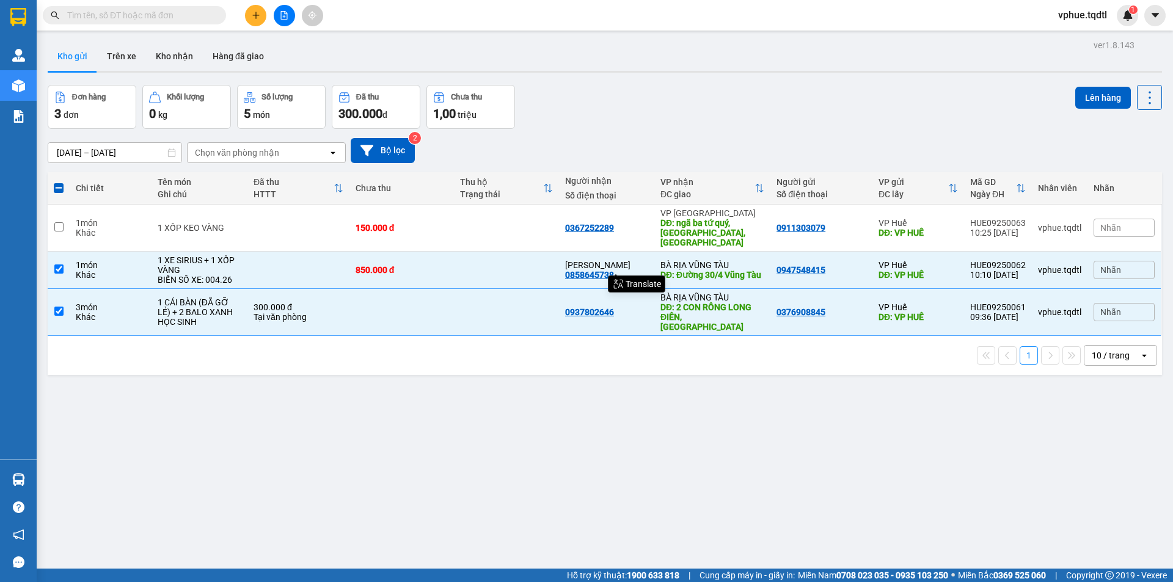
click at [552, 410] on div "ver 1.8.143 Kho gửi Trên xe Kho nhận Hàng đã giao Đơn hàng 3 đơn Khối lượng 0 k…" at bounding box center [605, 328] width 1124 height 582
click at [127, 289] on td "3 món Khác" at bounding box center [110, 312] width 81 height 47
checkbox input "false"
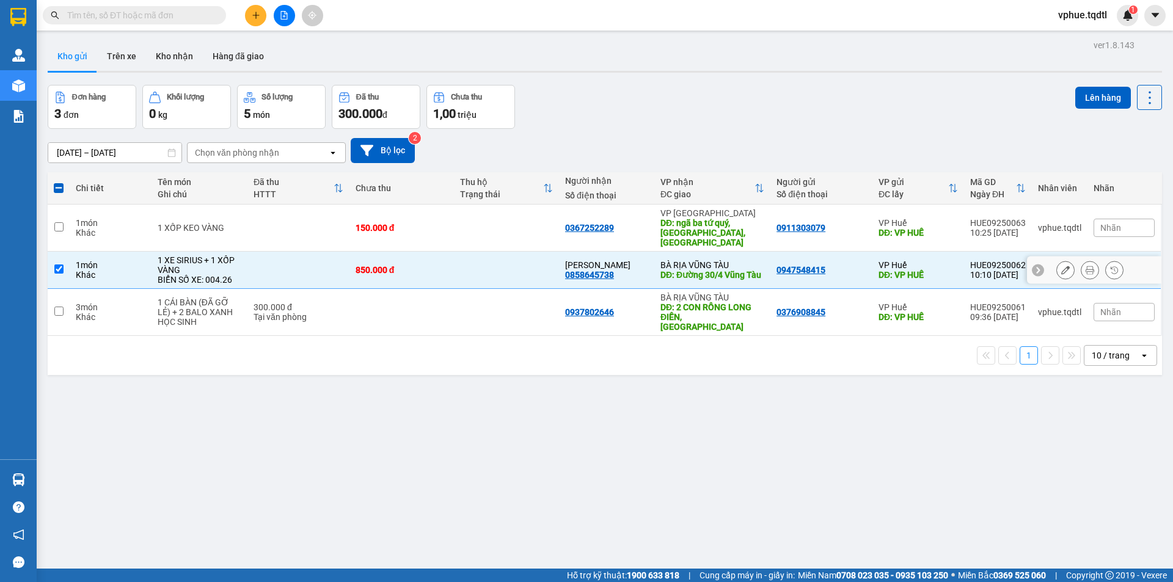
click at [141, 252] on td "1 món Khác" at bounding box center [110, 270] width 81 height 37
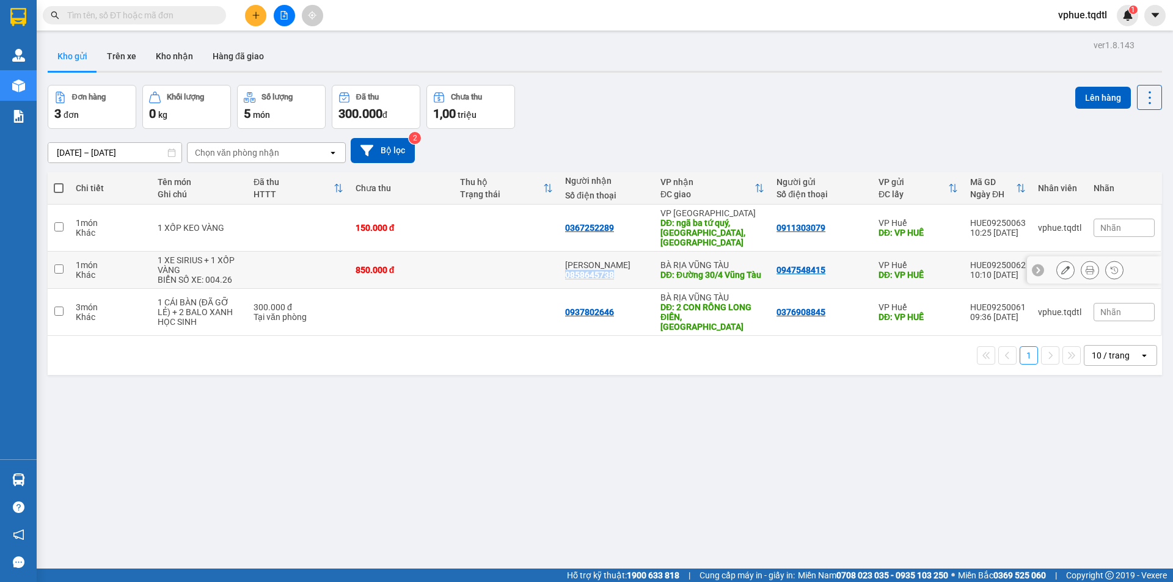
drag, startPoint x: 570, startPoint y: 265, endPoint x: 617, endPoint y: 266, distance: 47.1
click at [617, 266] on td "[PERSON_NAME] 0858645738" at bounding box center [606, 270] width 95 height 37
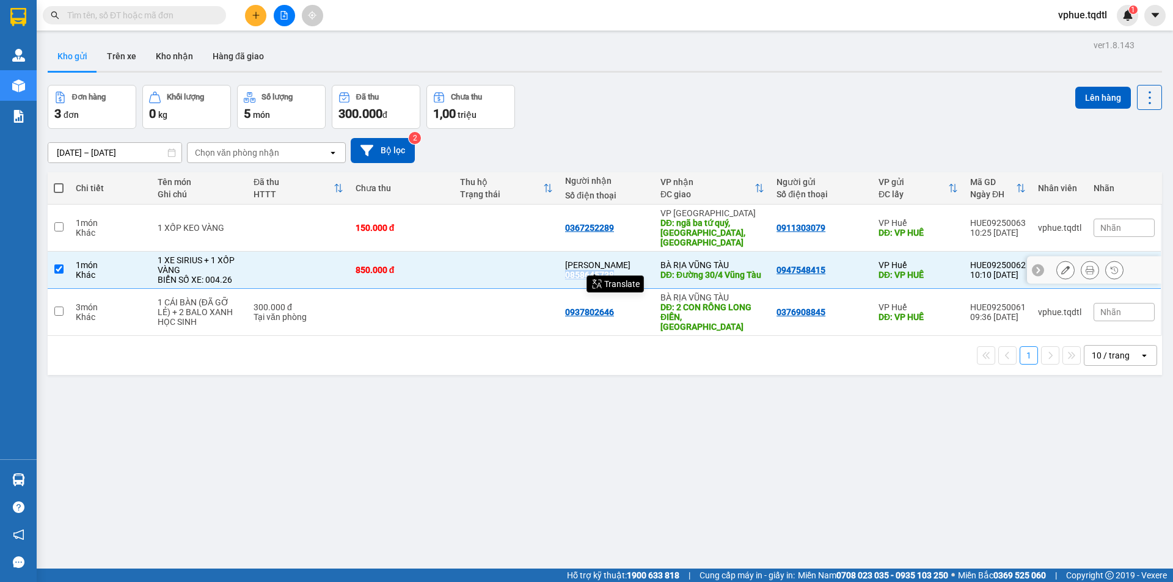
copy div "0858645738"
drag, startPoint x: 566, startPoint y: 224, endPoint x: 613, endPoint y: 222, distance: 47.1
click at [613, 223] on div "0367252289" at bounding box center [589, 228] width 49 height 10
copy div "0367252289"
click at [455, 252] on td at bounding box center [506, 270] width 105 height 37
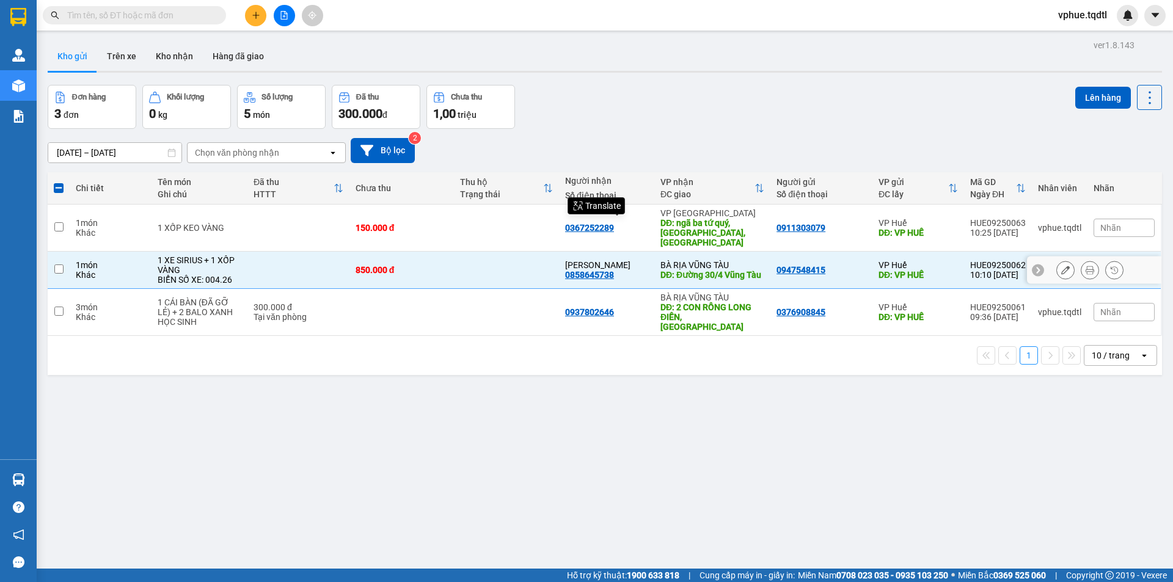
checkbox input "false"
